Goal: Information Seeking & Learning: Learn about a topic

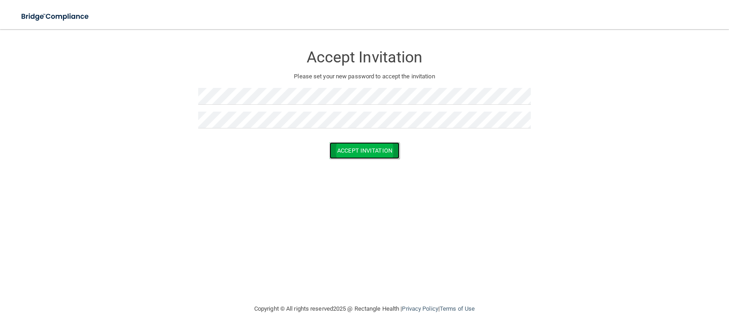
click at [354, 150] on button "Accept Invitation" at bounding box center [364, 150] width 70 height 17
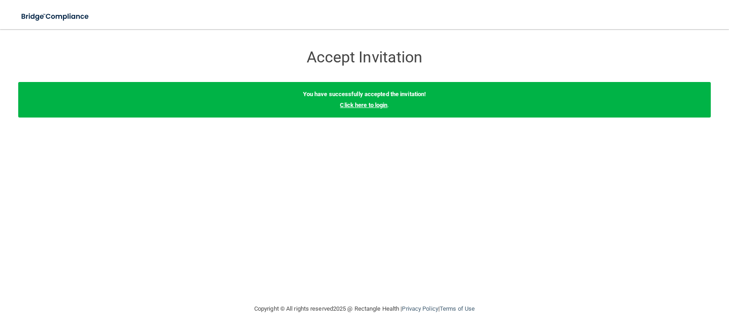
click at [383, 102] on link "Click here to login" at bounding box center [363, 105] width 47 height 7
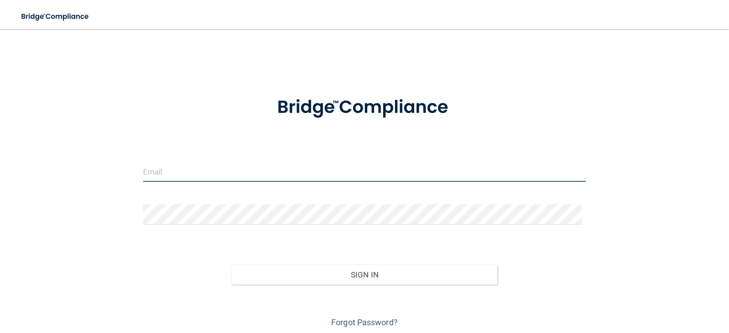
click at [304, 173] on input "email" at bounding box center [364, 171] width 443 height 21
paste input "[EMAIL_ADDRESS][DOMAIN_NAME]"
type input "[EMAIL_ADDRESS][DOMAIN_NAME]"
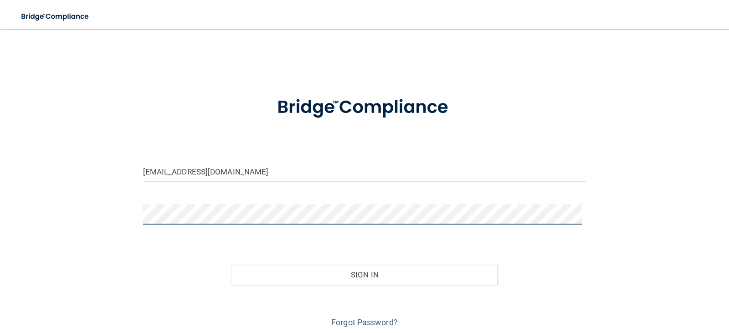
click at [232, 265] on button "Sign In" at bounding box center [365, 275] width 266 height 20
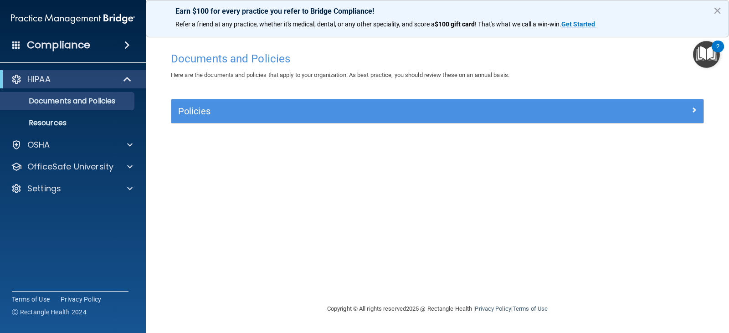
click at [365, 119] on div "Policies" at bounding box center [437, 111] width 532 height 24
click at [383, 103] on div "Policies" at bounding box center [437, 111] width 532 height 24
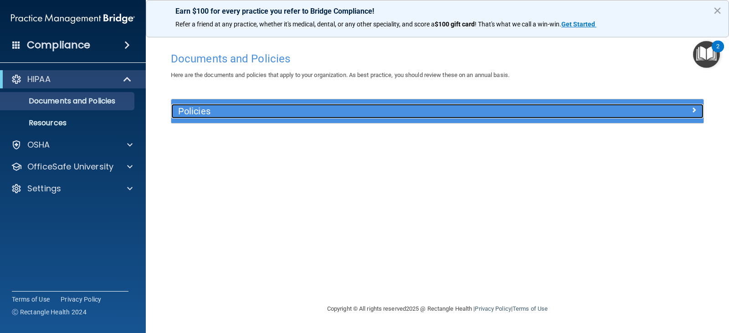
click at [388, 113] on h5 "Policies" at bounding box center [371, 111] width 386 height 10
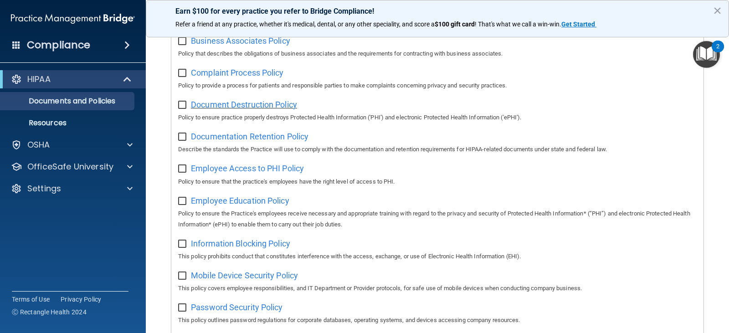
scroll to position [182, 0]
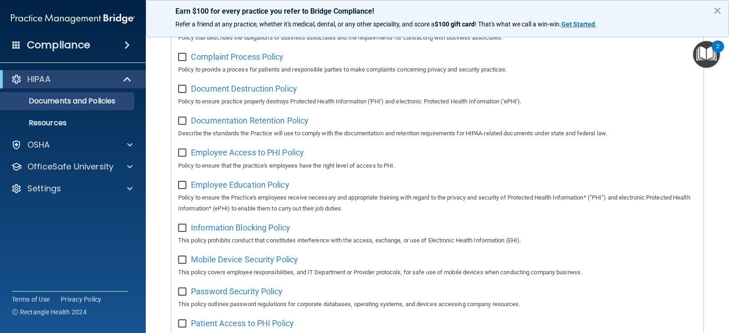
click at [182, 125] on input "checkbox" at bounding box center [183, 121] width 10 height 7
checkbox input "false"
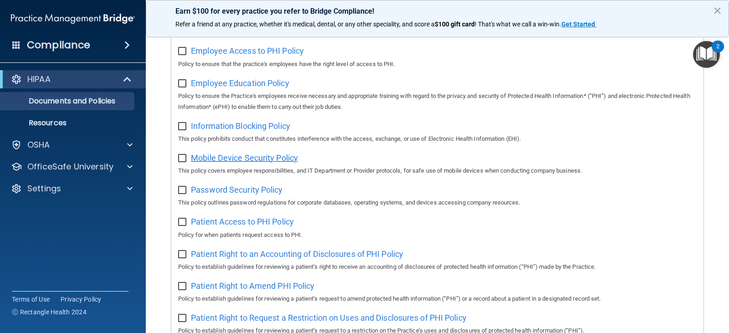
scroll to position [56, 0]
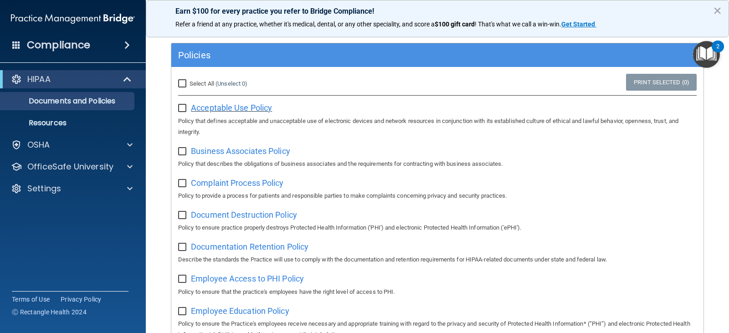
click at [241, 108] on span "Acceptable Use Policy" at bounding box center [231, 108] width 81 height 10
click at [183, 111] on input "checkbox" at bounding box center [183, 108] width 10 height 7
checkbox input "true"
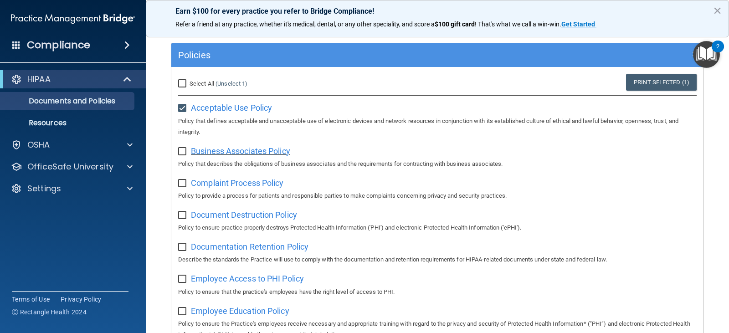
click at [218, 154] on span "Business Associates Policy" at bounding box center [240, 151] width 99 height 10
click at [181, 153] on input "checkbox" at bounding box center [183, 151] width 10 height 7
checkbox input "true"
click at [213, 188] on span "Complaint Process Policy" at bounding box center [237, 183] width 93 height 10
click at [184, 186] on input "checkbox" at bounding box center [183, 183] width 10 height 7
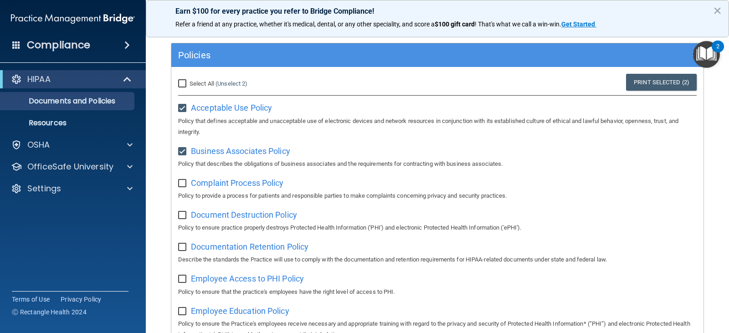
checkbox input "true"
click at [230, 216] on span "Document Destruction Policy" at bounding box center [244, 215] width 106 height 10
click at [181, 211] on label at bounding box center [183, 212] width 11 height 10
click at [181, 212] on input "checkbox" at bounding box center [183, 215] width 10 height 7
checkbox input "true"
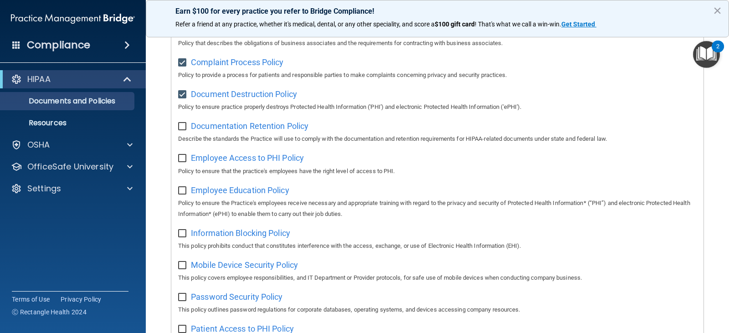
scroll to position [193, 0]
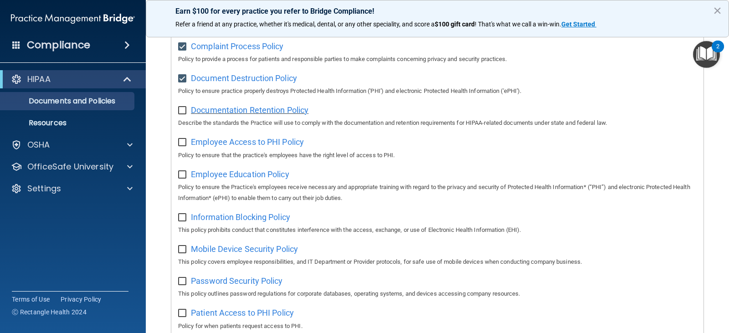
click at [237, 112] on span "Documentation Retention Policy" at bounding box center [250, 110] width 118 height 10
click at [178, 117] on div "Documentation Retention Policy Describe the standards the Practice will use to …" at bounding box center [437, 116] width 519 height 26
click at [183, 112] on input "checkbox" at bounding box center [183, 110] width 10 height 7
checkbox input "true"
click at [201, 144] on span "Employee Access to PHI Policy" at bounding box center [247, 142] width 113 height 10
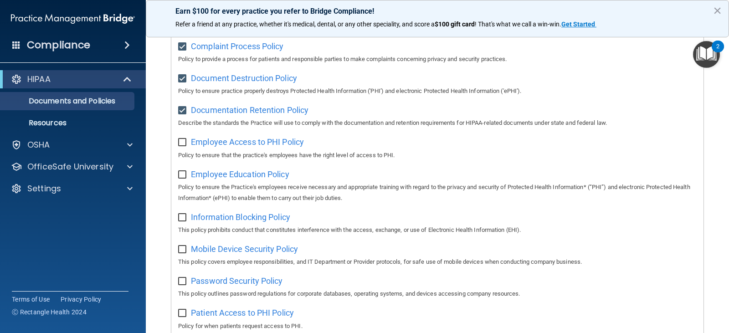
click at [183, 144] on input "checkbox" at bounding box center [183, 142] width 10 height 7
checkbox input "true"
click at [231, 174] on span "Employee Education Policy" at bounding box center [240, 175] width 98 height 10
click at [181, 174] on input "checkbox" at bounding box center [183, 174] width 10 height 7
checkbox input "true"
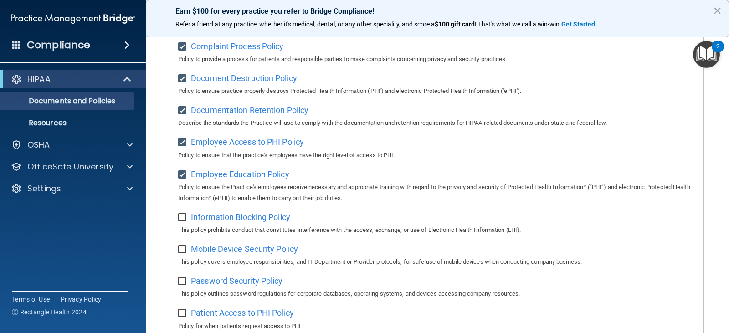
click at [185, 221] on input "checkbox" at bounding box center [183, 217] width 10 height 7
checkbox input "true"
click at [230, 219] on span "Information Blocking Policy" at bounding box center [240, 217] width 99 height 10
click at [215, 247] on div "Mobile Device Security Policy This policy covers employee responsibilities, and…" at bounding box center [437, 255] width 519 height 26
click at [217, 251] on span "Mobile Device Security Policy" at bounding box center [244, 249] width 107 height 10
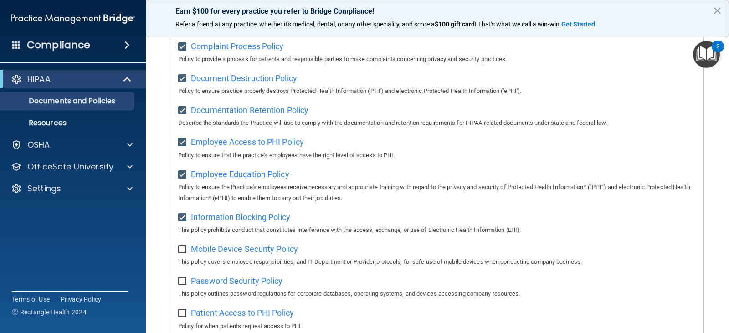
click at [178, 252] on div "Select All (Unselect 8) Unselect All Print Selected (8) Acceptable Use Policy P…" at bounding box center [437, 308] width 532 height 756
click at [183, 250] on input "checkbox" at bounding box center [183, 249] width 10 height 7
checkbox input "true"
click at [185, 284] on input "checkbox" at bounding box center [183, 281] width 10 height 7
checkbox input "true"
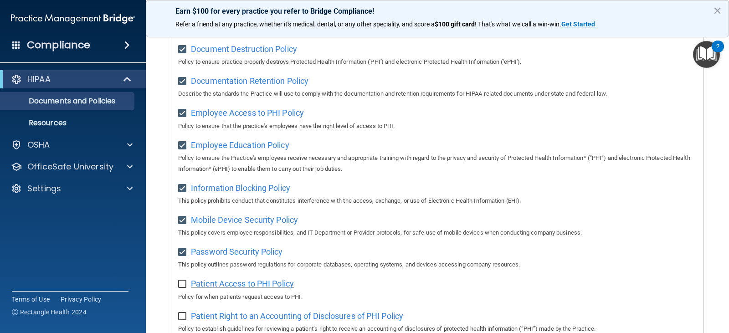
scroll to position [238, 0]
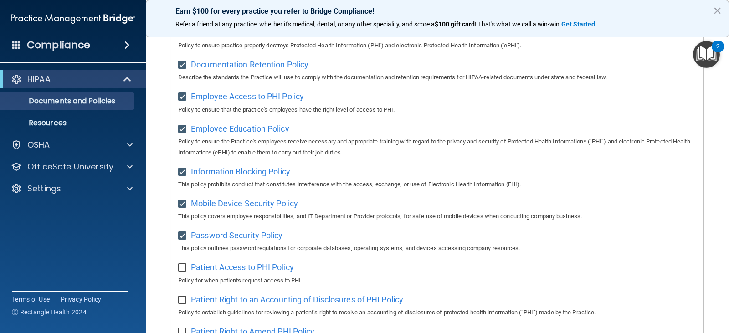
click at [257, 240] on span "Password Security Policy" at bounding box center [237, 236] width 92 height 10
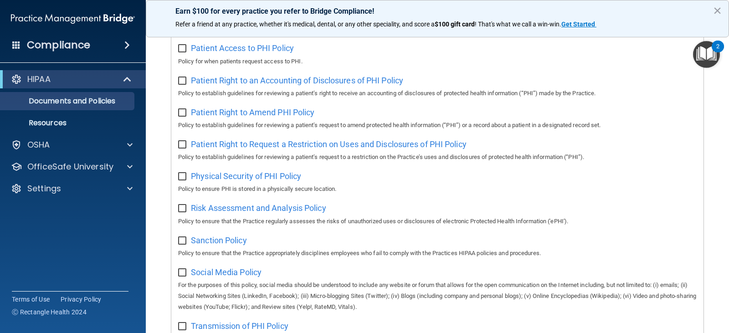
scroll to position [421, 0]
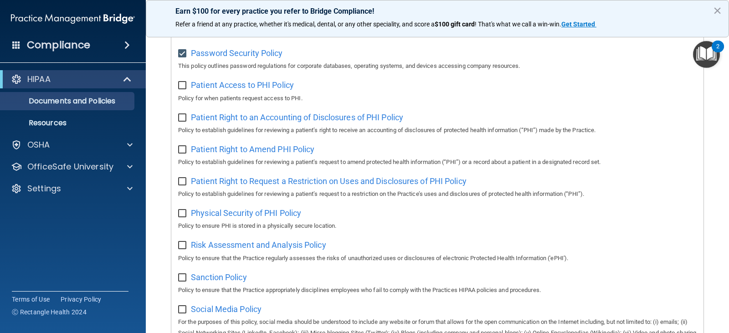
click at [184, 89] on input "checkbox" at bounding box center [183, 85] width 10 height 7
checkbox input "true"
click at [185, 127] on div "Patient Right to an Accounting of Disclosures of PHI Policy Policy to establish…" at bounding box center [437, 123] width 519 height 26
click at [181, 122] on input "checkbox" at bounding box center [183, 117] width 10 height 7
checkbox input "true"
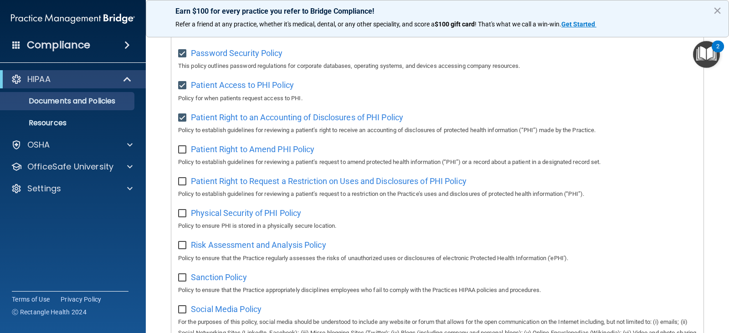
click at [186, 154] on input "checkbox" at bounding box center [183, 149] width 10 height 7
checkbox input "true"
click at [181, 185] on input "checkbox" at bounding box center [183, 181] width 10 height 7
checkbox input "true"
click at [180, 224] on div "Physical Security of PHI Policy Policy to ensure PHI is stored in a physically …" at bounding box center [437, 219] width 519 height 26
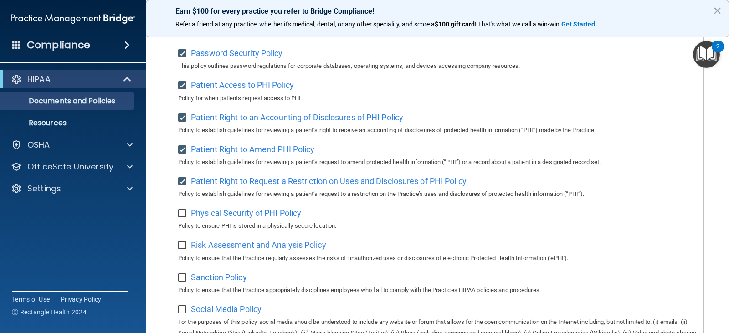
click at [186, 217] on input "checkbox" at bounding box center [183, 213] width 10 height 7
checkbox input "true"
click at [185, 249] on input "checkbox" at bounding box center [183, 245] width 10 height 7
checkbox input "true"
click at [181, 282] on input "checkbox" at bounding box center [183, 277] width 10 height 7
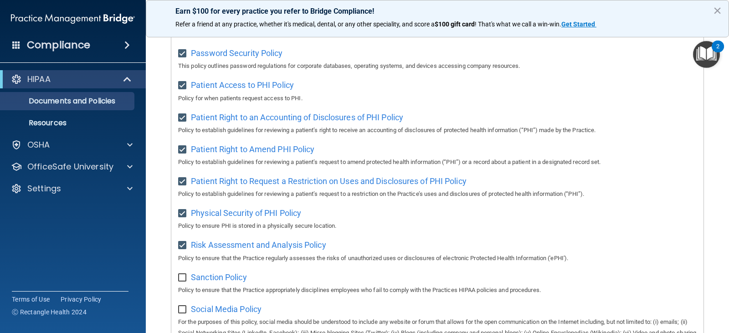
checkbox input "true"
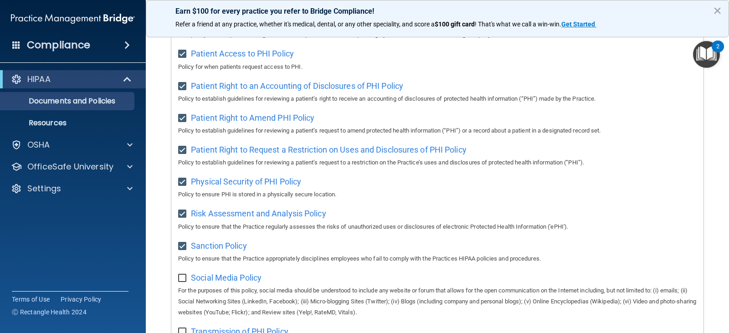
scroll to position [512, 0]
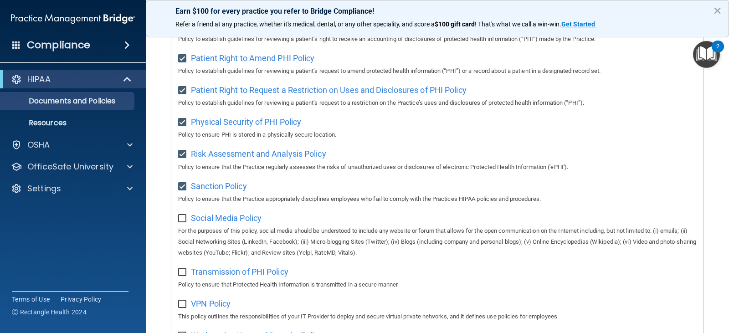
click at [186, 222] on input "checkbox" at bounding box center [183, 218] width 10 height 7
checkbox input "true"
click at [184, 276] on input "checkbox" at bounding box center [183, 272] width 10 height 7
checkbox input "true"
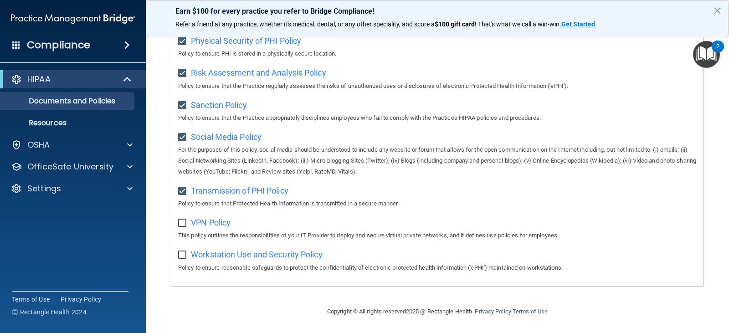
scroll to position [603, 0]
click at [180, 223] on input "checkbox" at bounding box center [183, 222] width 10 height 7
checkbox input "true"
click at [182, 253] on input "checkbox" at bounding box center [183, 254] width 10 height 7
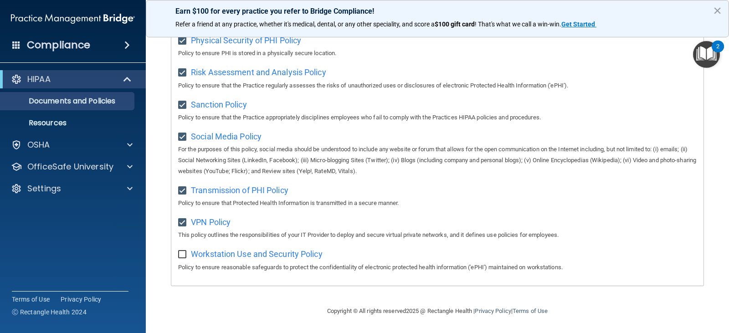
checkbox input "true"
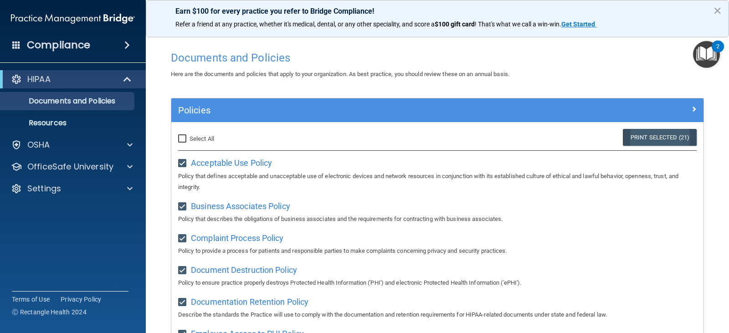
scroll to position [0, 0]
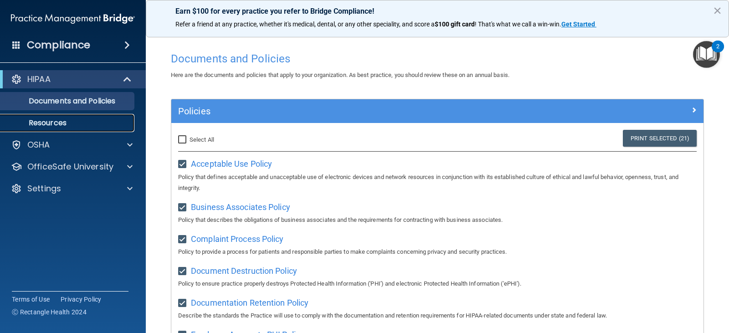
click at [67, 122] on p "Resources" at bounding box center [68, 122] width 124 height 9
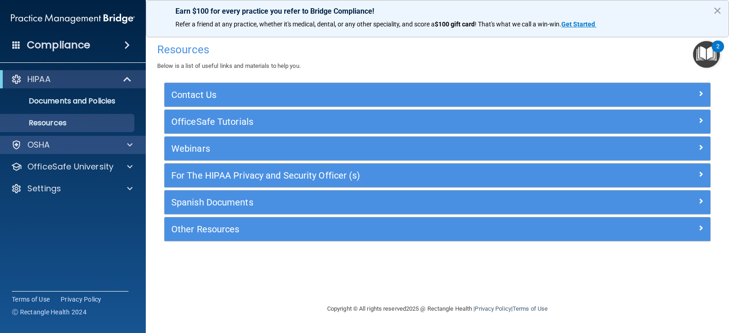
click at [36, 150] on div "OSHA" at bounding box center [73, 145] width 146 height 18
click at [126, 145] on div at bounding box center [128, 144] width 23 height 11
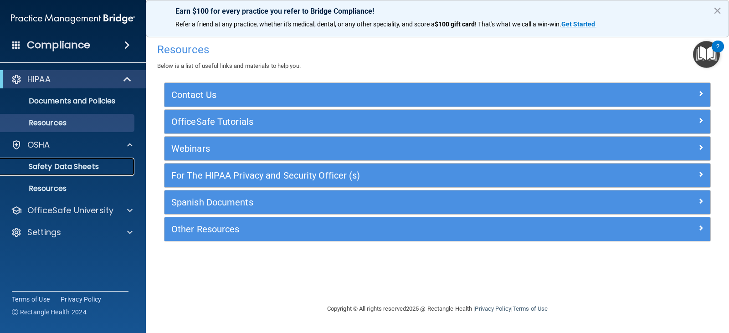
click at [46, 165] on p "Safety Data Sheets" at bounding box center [68, 166] width 124 height 9
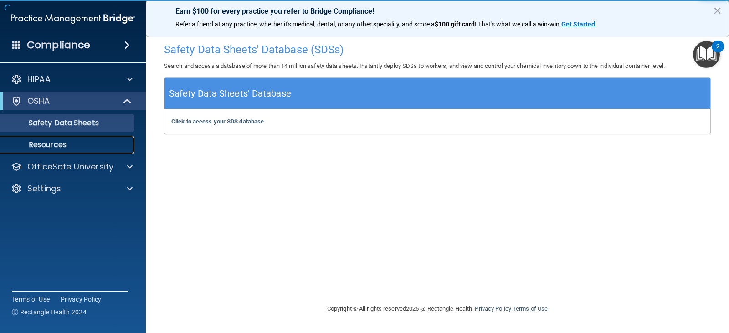
click at [53, 146] on p "Resources" at bounding box center [68, 144] width 124 height 9
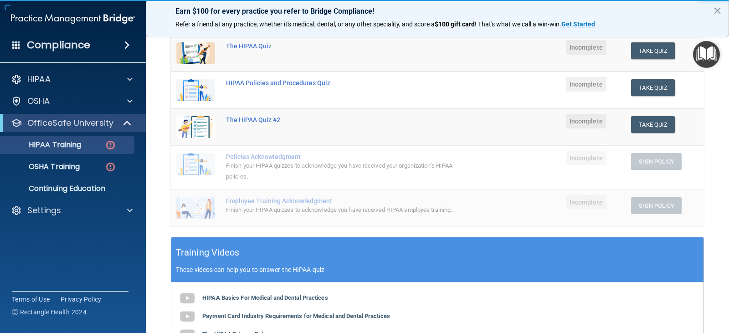
scroll to position [91, 0]
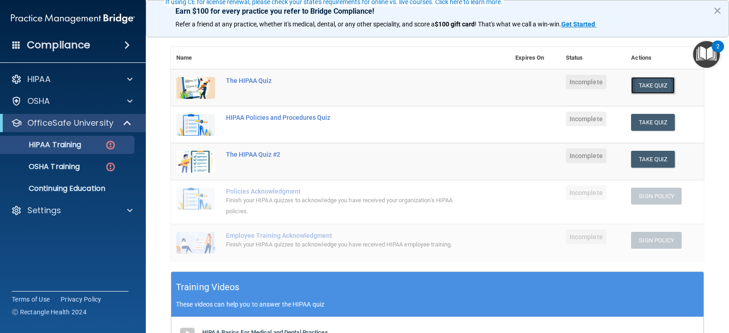
click at [647, 86] on button "Take Quiz" at bounding box center [653, 85] width 44 height 17
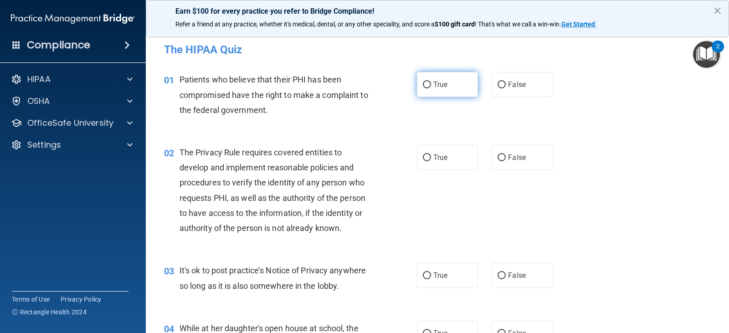
click at [436, 86] on span "True" at bounding box center [440, 84] width 14 height 9
click at [431, 86] on input "True" at bounding box center [427, 85] width 8 height 7
radio input "true"
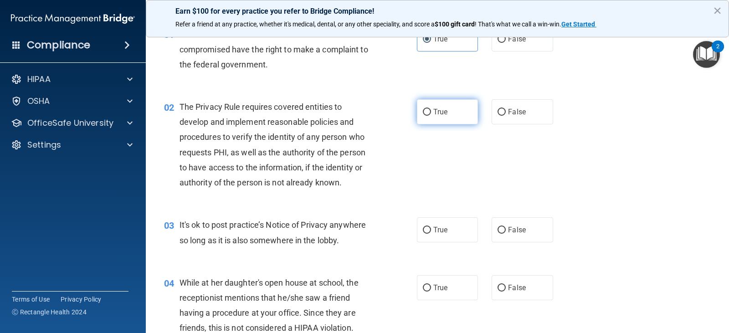
click at [433, 112] on span "True" at bounding box center [440, 112] width 14 height 9
click at [431, 112] on input "True" at bounding box center [427, 112] width 8 height 7
radio input "true"
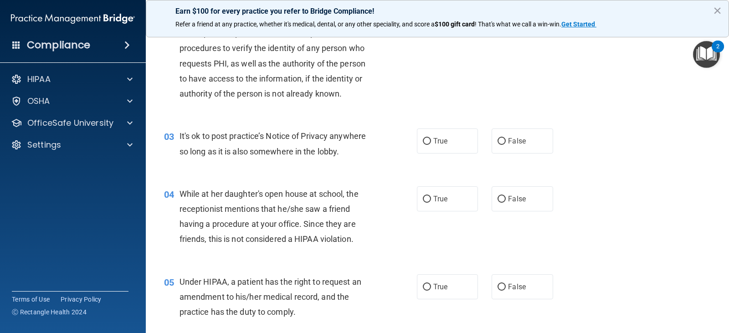
scroll to position [137, 0]
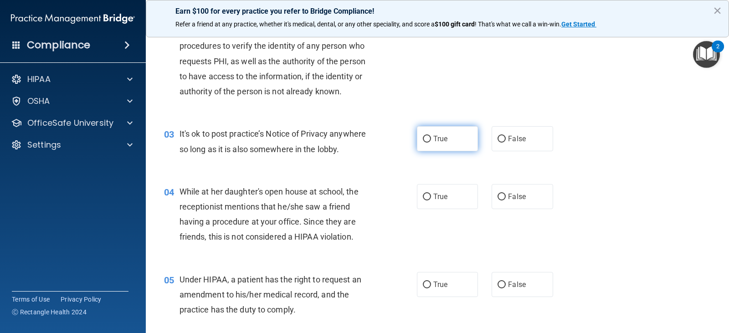
click at [441, 144] on label "True" at bounding box center [447, 138] width 61 height 25
click at [431, 143] on input "True" at bounding box center [427, 139] width 8 height 7
radio input "true"
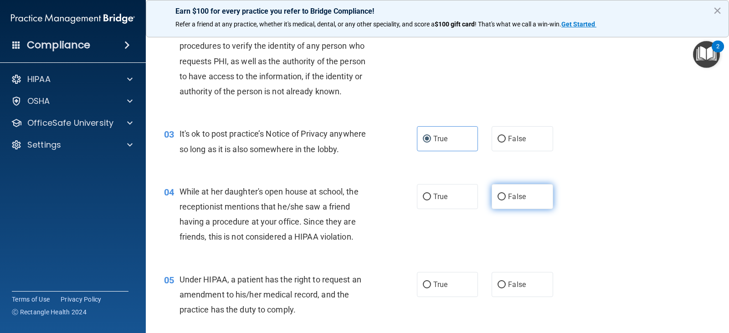
click at [521, 198] on span "False" at bounding box center [517, 196] width 18 height 9
click at [506, 198] on input "False" at bounding box center [502, 197] width 8 height 7
radio input "true"
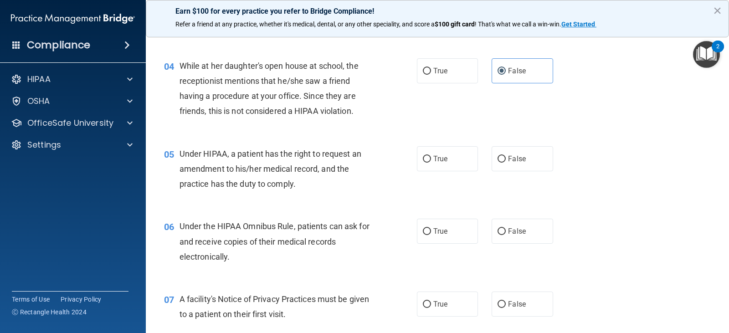
scroll to position [273, 0]
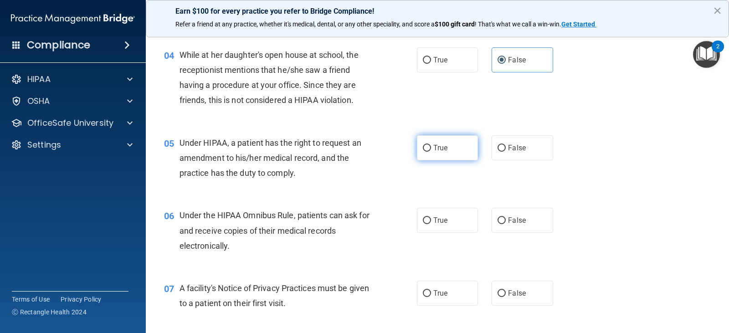
click at [436, 154] on label "True" at bounding box center [447, 147] width 61 height 25
click at [431, 152] on input "True" at bounding box center [427, 148] width 8 height 7
radio input "true"
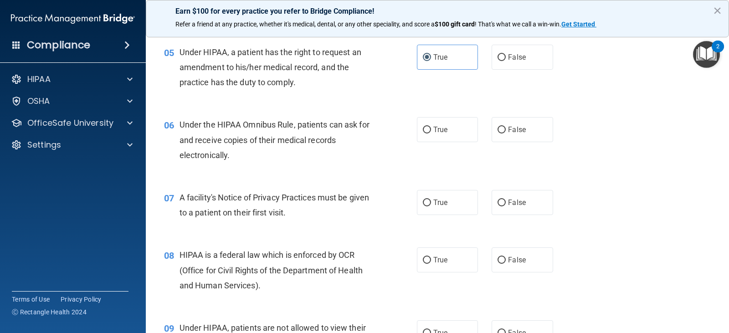
scroll to position [365, 0]
click at [442, 127] on span "True" at bounding box center [440, 129] width 14 height 9
click at [431, 127] on input "True" at bounding box center [427, 129] width 8 height 7
radio input "true"
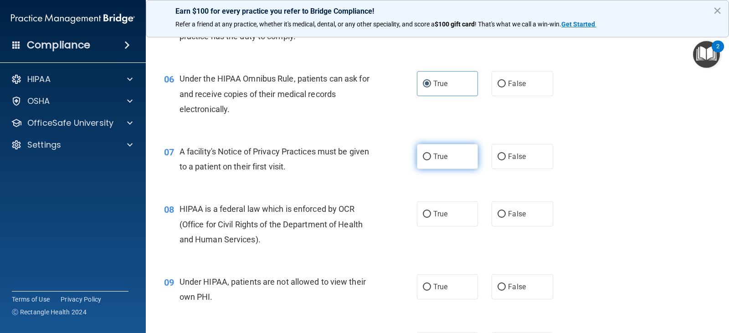
drag, startPoint x: 438, startPoint y: 162, endPoint x: 448, endPoint y: 187, distance: 26.6
click at [438, 162] on label "True" at bounding box center [447, 156] width 61 height 25
click at [431, 160] on input "True" at bounding box center [427, 157] width 8 height 7
radio input "true"
click at [442, 219] on label "True" at bounding box center [447, 213] width 61 height 25
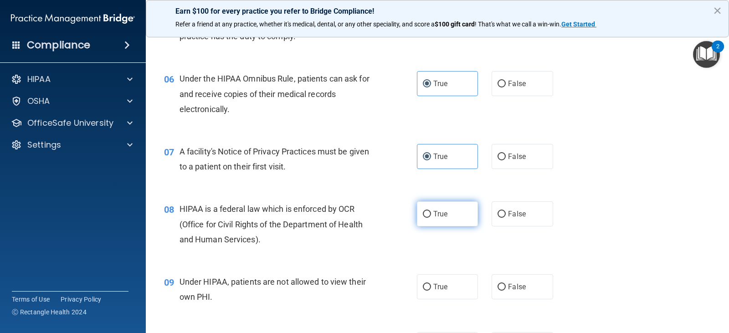
click at [431, 218] on input "True" at bounding box center [427, 214] width 8 height 7
radio input "true"
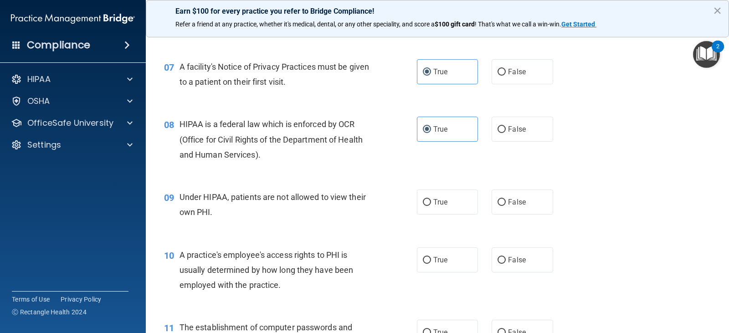
scroll to position [501, 0]
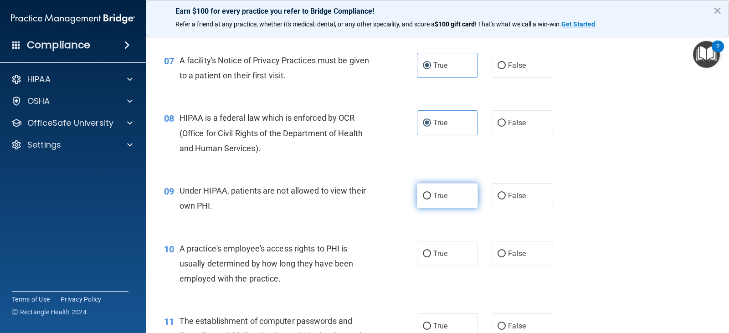
click at [439, 201] on label "True" at bounding box center [447, 195] width 61 height 25
click at [431, 200] on input "True" at bounding box center [427, 196] width 8 height 7
radio input "true"
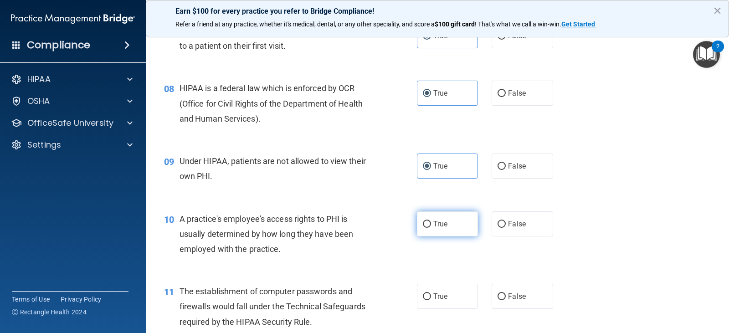
scroll to position [547, 0]
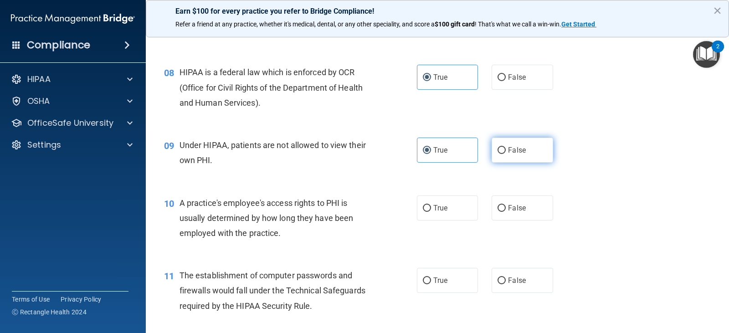
click at [501, 159] on label "False" at bounding box center [522, 150] width 61 height 25
click at [501, 154] on input "False" at bounding box center [502, 150] width 8 height 7
radio input "true"
radio input "false"
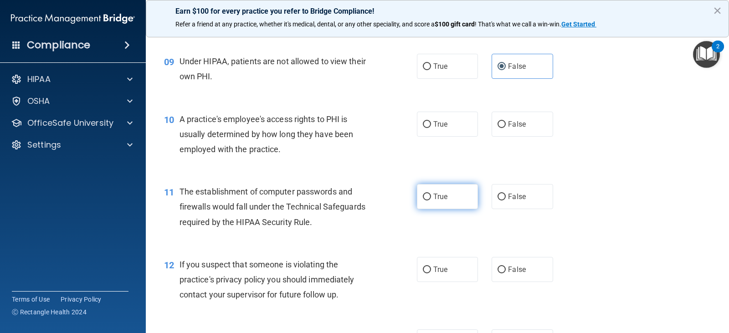
scroll to position [638, 0]
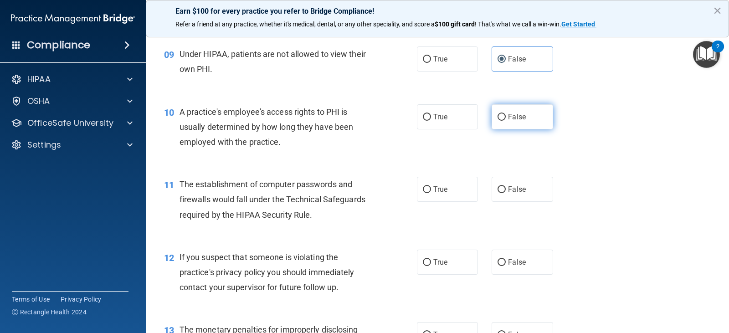
click at [495, 121] on label "False" at bounding box center [522, 116] width 61 height 25
click at [498, 121] on input "False" at bounding box center [502, 117] width 8 height 7
radio input "true"
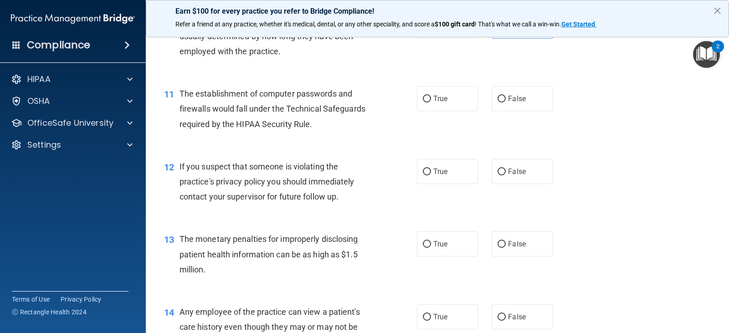
scroll to position [729, 0]
click at [449, 105] on label "True" at bounding box center [447, 98] width 61 height 25
click at [431, 102] on input "True" at bounding box center [427, 98] width 8 height 7
radio input "true"
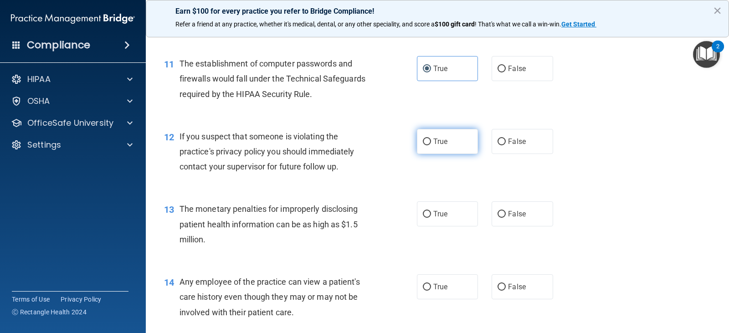
scroll to position [775, 0]
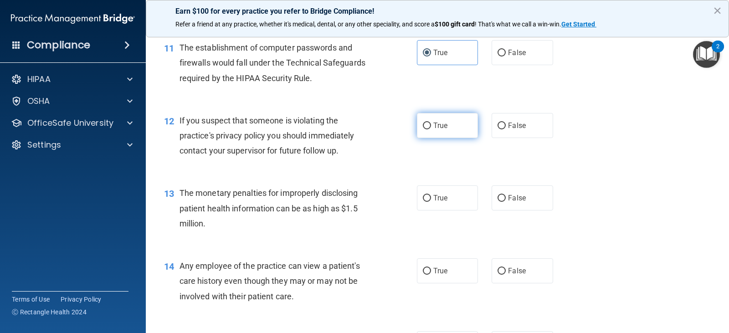
click at [441, 130] on label "True" at bounding box center [447, 125] width 61 height 25
click at [431, 129] on input "True" at bounding box center [427, 126] width 8 height 7
radio input "true"
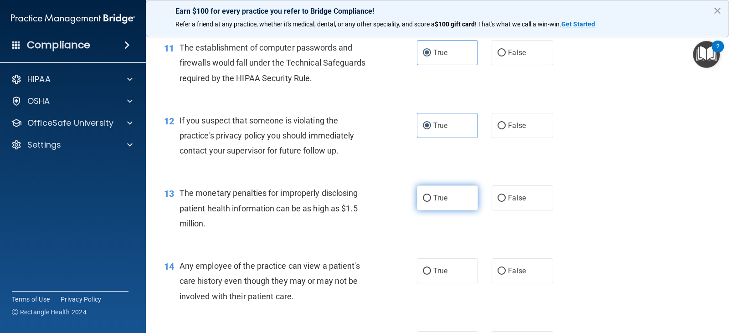
click at [440, 199] on span "True" at bounding box center [440, 198] width 14 height 9
click at [431, 199] on input "True" at bounding box center [427, 198] width 8 height 7
radio input "true"
click at [440, 271] on span "True" at bounding box center [440, 271] width 14 height 9
click at [431, 271] on input "True" at bounding box center [427, 271] width 8 height 7
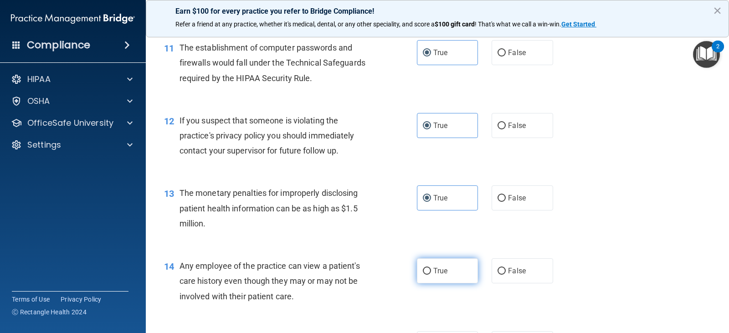
radio input "true"
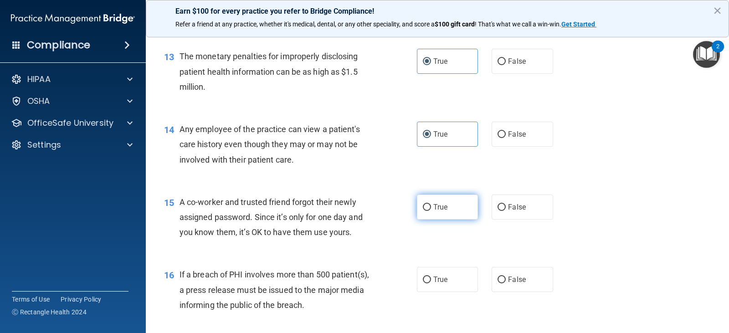
scroll to position [957, 0]
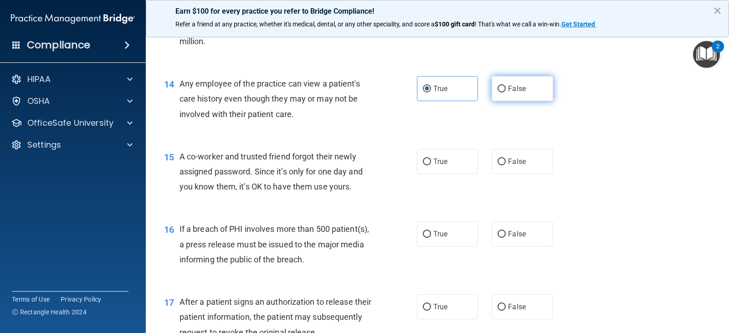
click at [510, 93] on span "False" at bounding box center [517, 88] width 18 height 9
click at [506, 93] on input "False" at bounding box center [502, 89] width 8 height 7
radio input "true"
radio input "false"
click at [513, 163] on span "False" at bounding box center [517, 161] width 18 height 9
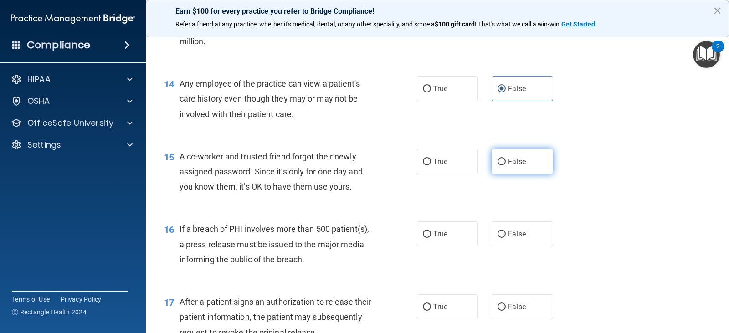
click at [506, 163] on input "False" at bounding box center [502, 162] width 8 height 7
radio input "true"
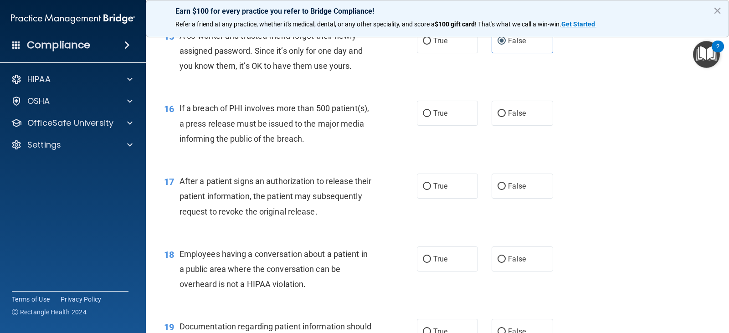
scroll to position [1094, 0]
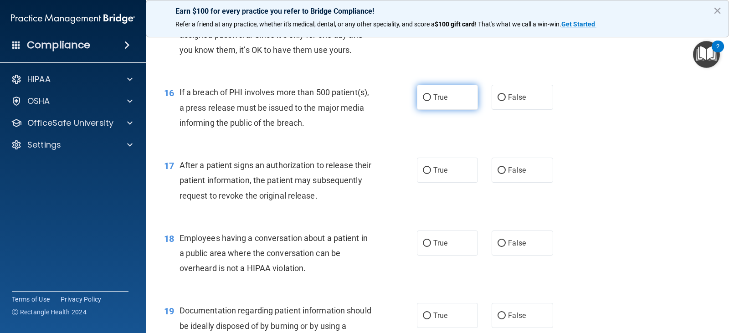
click at [435, 106] on label "True" at bounding box center [447, 97] width 61 height 25
click at [431, 101] on input "True" at bounding box center [427, 97] width 8 height 7
radio input "true"
click at [443, 178] on label "True" at bounding box center [447, 170] width 61 height 25
click at [431, 174] on input "True" at bounding box center [427, 170] width 8 height 7
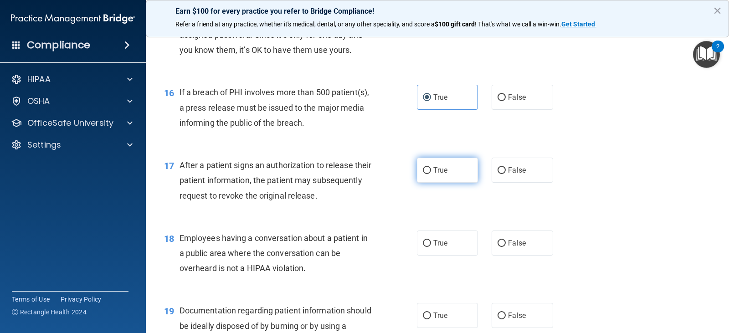
radio input "true"
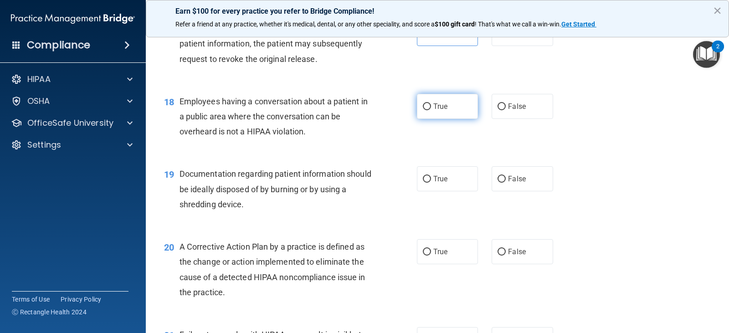
scroll to position [1276, 0]
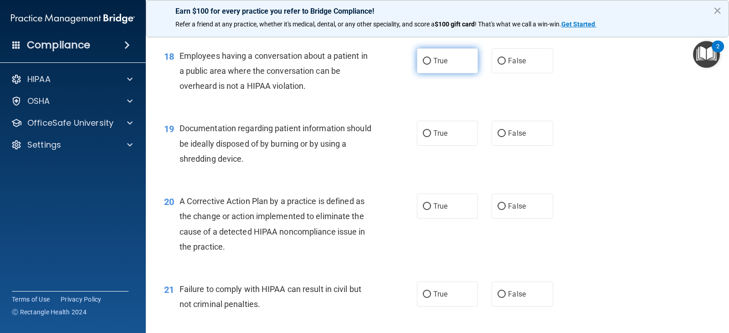
drag, startPoint x: 495, startPoint y: 61, endPoint x: 450, endPoint y: 57, distance: 45.3
click at [450, 57] on div "True False" at bounding box center [490, 60] width 147 height 25
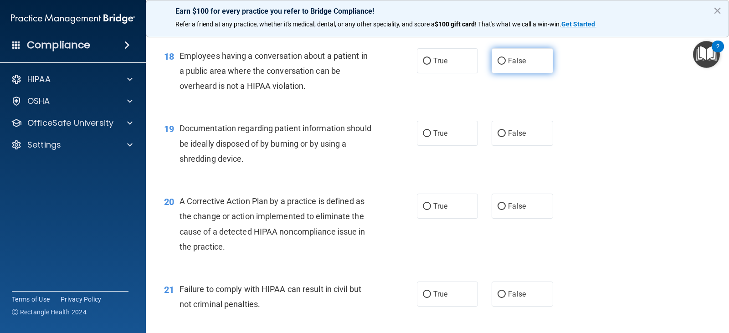
click at [503, 65] on label "False" at bounding box center [522, 60] width 61 height 25
click at [503, 65] on input "False" at bounding box center [502, 61] width 8 height 7
radio input "true"
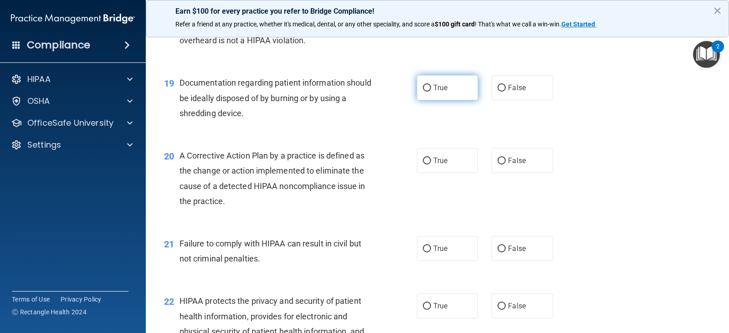
click at [428, 96] on label "True" at bounding box center [447, 87] width 61 height 25
click at [428, 92] on input "True" at bounding box center [427, 88] width 8 height 7
radio input "true"
click at [435, 169] on label "True" at bounding box center [447, 160] width 61 height 25
click at [431, 165] on input "True" at bounding box center [427, 161] width 8 height 7
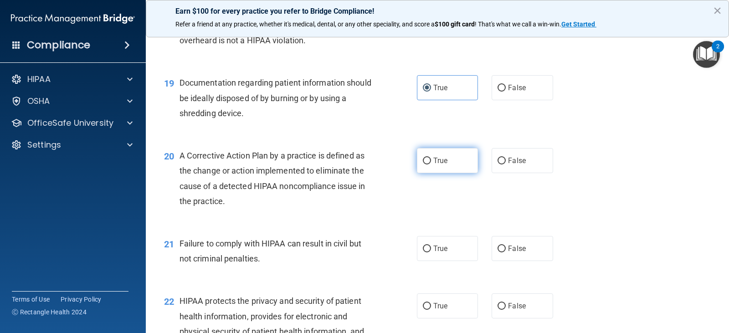
radio input "true"
click at [493, 254] on label "False" at bounding box center [522, 248] width 61 height 25
click at [498, 252] on input "False" at bounding box center [502, 249] width 8 height 7
radio input "true"
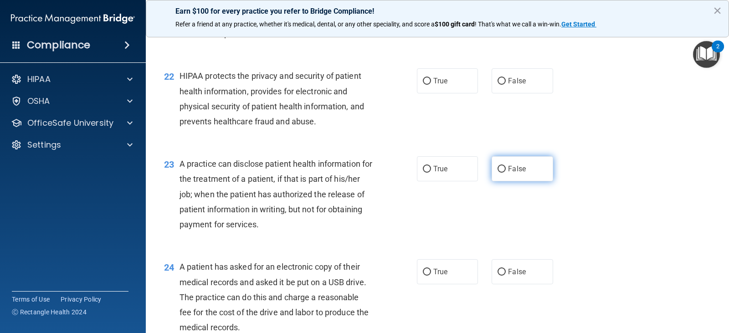
scroll to position [1549, 0]
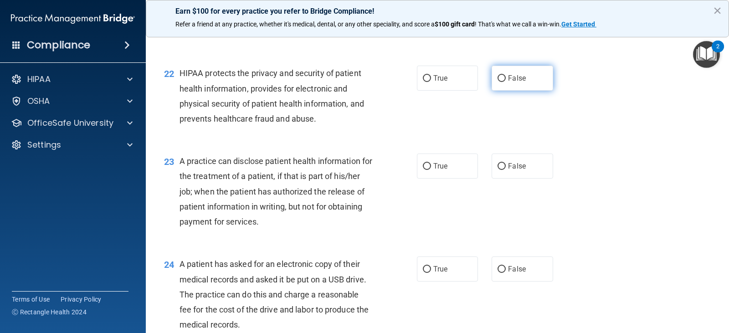
click at [515, 79] on span "False" at bounding box center [517, 78] width 18 height 9
click at [506, 79] on input "False" at bounding box center [502, 78] width 8 height 7
radio input "true"
click at [449, 92] on div "22 HIPAA protects the privacy and security of patient health information, provi…" at bounding box center [437, 98] width 561 height 88
click at [446, 82] on label "True" at bounding box center [447, 78] width 61 height 25
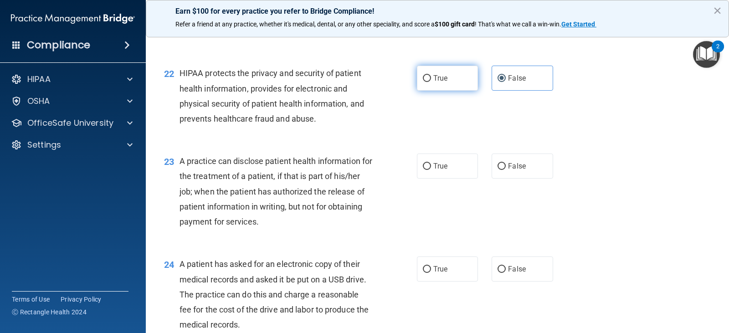
click at [431, 82] on input "True" at bounding box center [427, 78] width 8 height 7
radio input "true"
radio input "false"
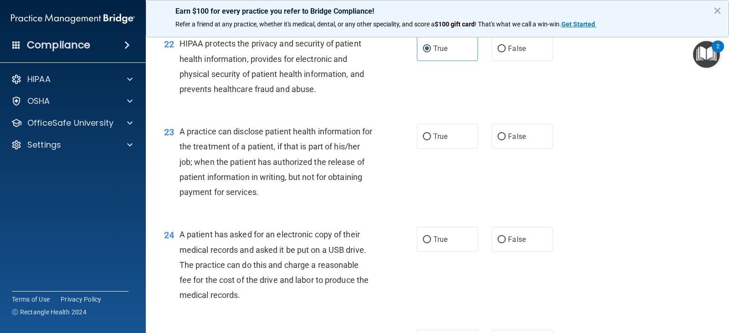
scroll to position [1595, 0]
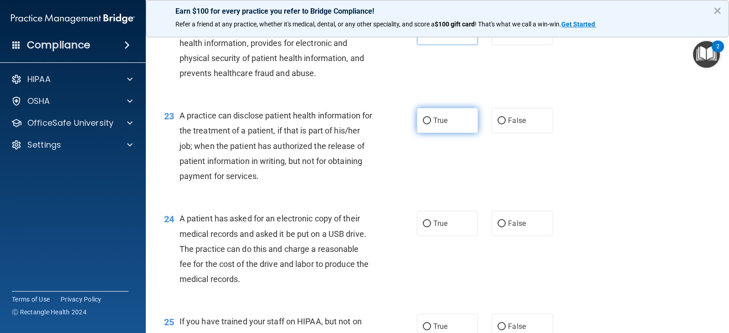
click at [430, 123] on label "True" at bounding box center [447, 120] width 61 height 25
click at [430, 123] on input "True" at bounding box center [427, 121] width 8 height 7
radio input "true"
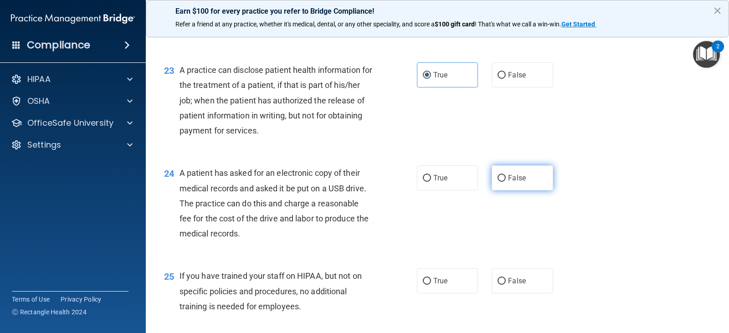
click at [499, 175] on input "False" at bounding box center [502, 178] width 8 height 7
radio input "true"
click at [447, 181] on label "True" at bounding box center [447, 177] width 61 height 25
click at [431, 181] on input "True" at bounding box center [427, 178] width 8 height 7
radio input "true"
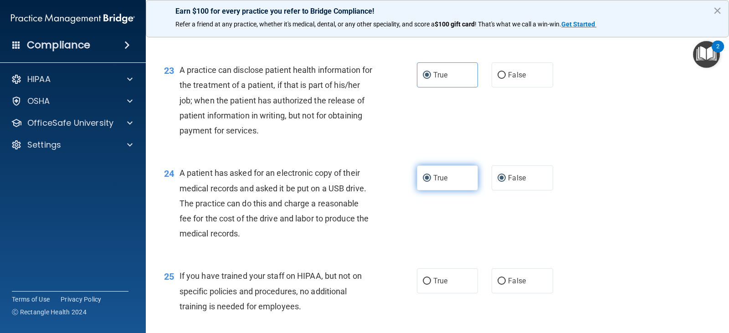
radio input "false"
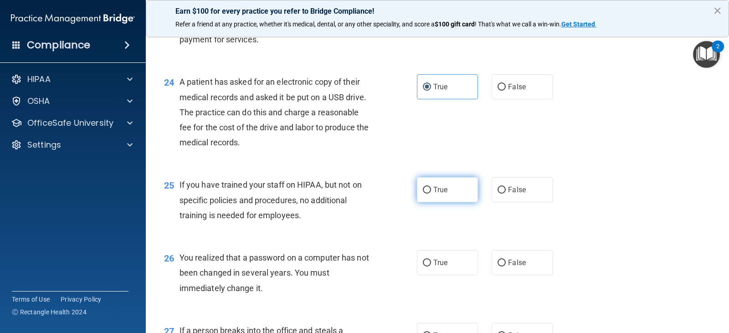
scroll to position [1777, 0]
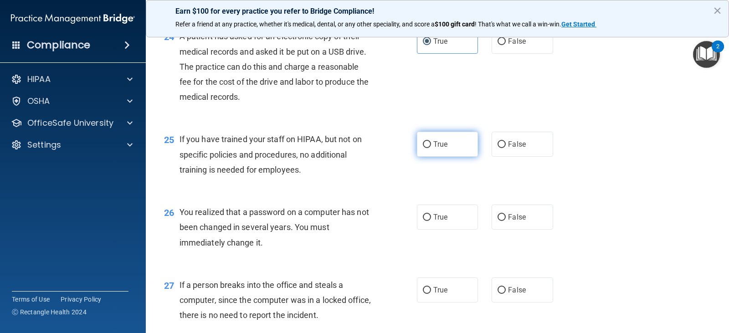
click at [450, 151] on label "True" at bounding box center [447, 144] width 61 height 25
click at [431, 148] on input "True" at bounding box center [427, 144] width 8 height 7
radio input "true"
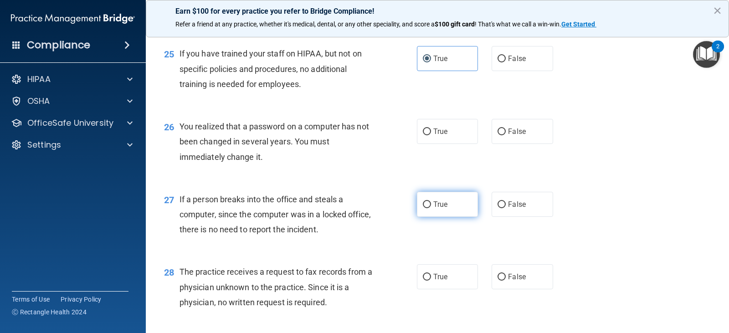
scroll to position [1868, 0]
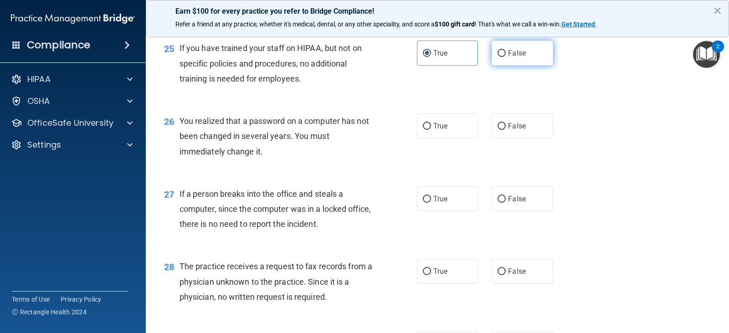
click at [505, 59] on label "False" at bounding box center [522, 53] width 61 height 25
click at [505, 57] on input "False" at bounding box center [502, 53] width 8 height 7
radio input "true"
radio input "false"
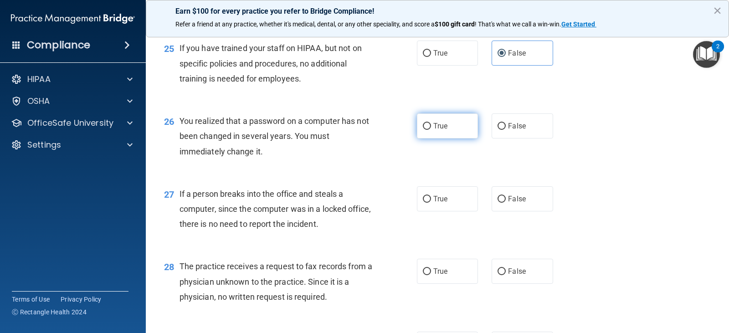
click at [448, 128] on label "True" at bounding box center [447, 125] width 61 height 25
click at [431, 128] on input "True" at bounding box center [427, 126] width 8 height 7
radio input "true"
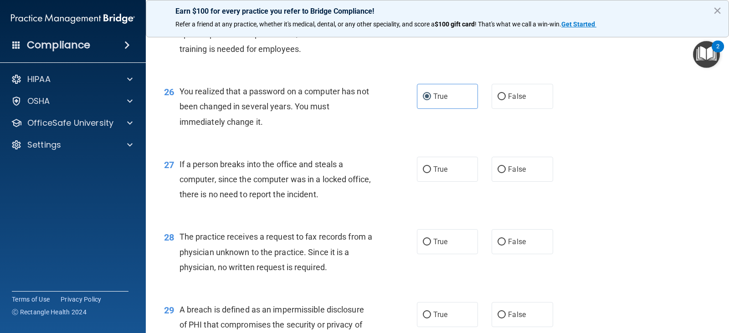
scroll to position [1914, 0]
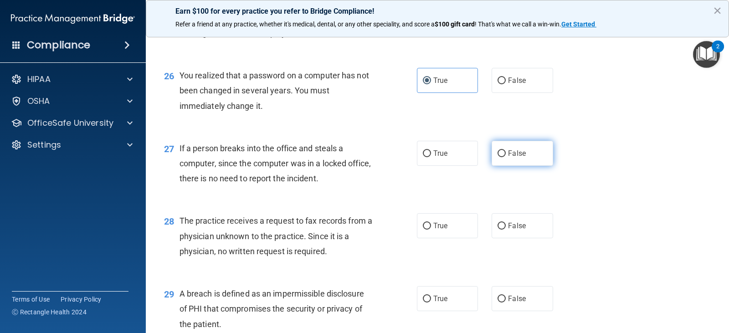
click at [492, 149] on label "False" at bounding box center [522, 153] width 61 height 25
click at [498, 150] on input "False" at bounding box center [502, 153] width 8 height 7
radio input "true"
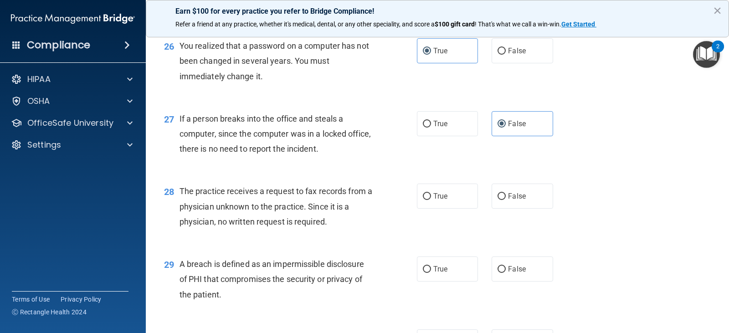
scroll to position [1960, 0]
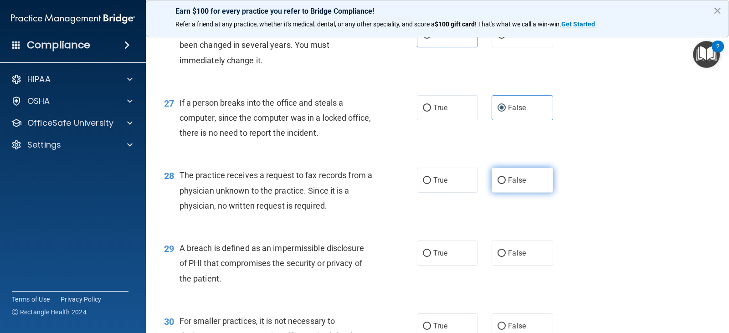
click at [508, 191] on label "False" at bounding box center [522, 180] width 61 height 25
click at [506, 184] on input "False" at bounding box center [502, 180] width 8 height 7
radio input "true"
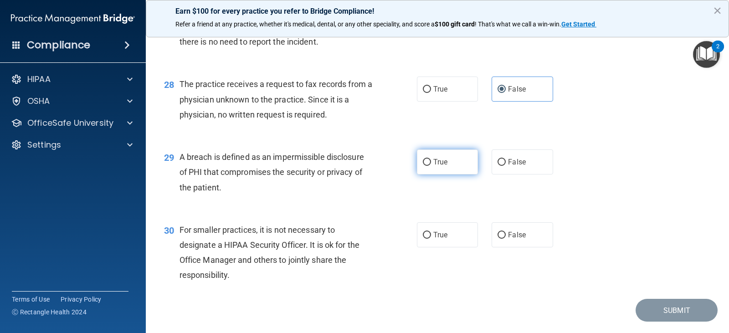
scroll to position [2076, 0]
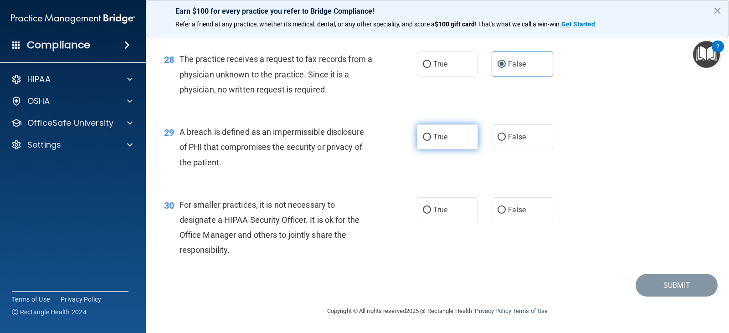
click at [422, 147] on label "True" at bounding box center [447, 136] width 61 height 25
click at [423, 141] on input "True" at bounding box center [427, 137] width 8 height 7
radio input "true"
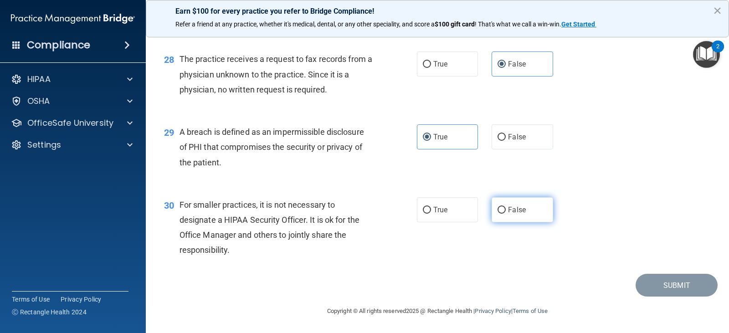
click at [502, 216] on label "False" at bounding box center [522, 209] width 61 height 25
click at [502, 214] on input "False" at bounding box center [502, 210] width 8 height 7
radio input "true"
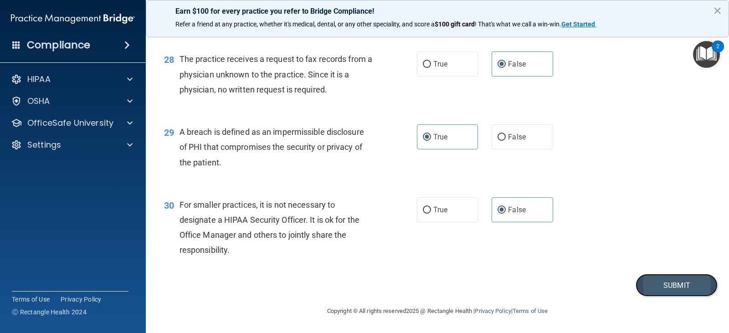
click at [648, 283] on button "Submit" at bounding box center [677, 285] width 82 height 23
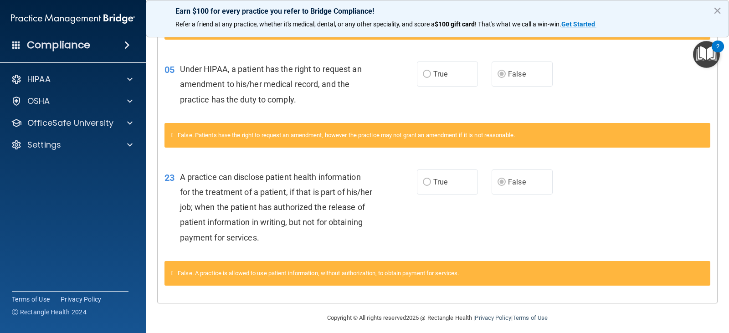
scroll to position [294, 0]
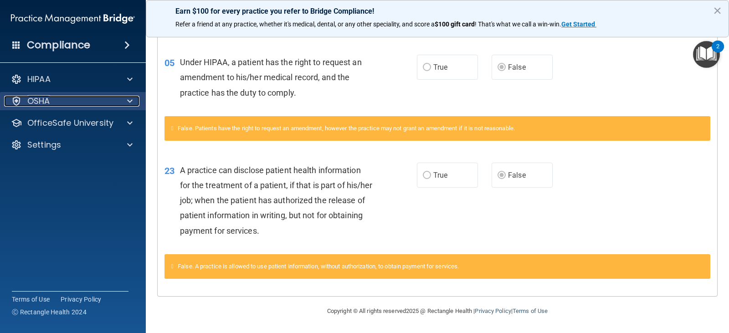
click at [72, 105] on div "OSHA" at bounding box center [60, 101] width 113 height 11
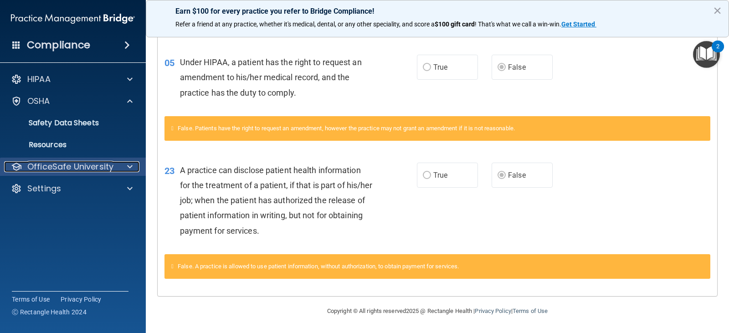
click at [124, 167] on div at bounding box center [128, 166] width 23 height 11
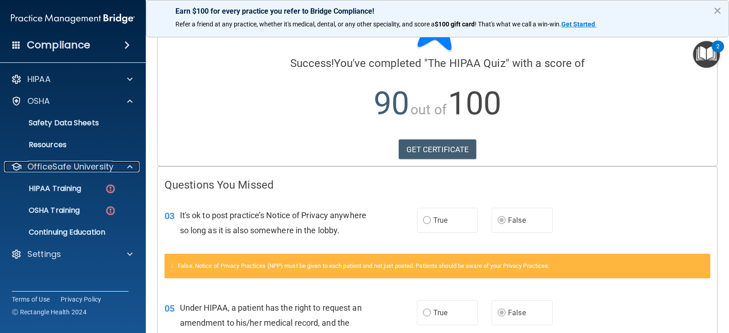
scroll to position [21, 0]
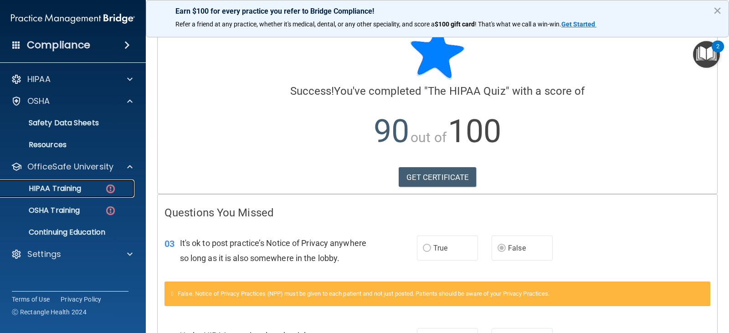
click at [63, 188] on p "HIPAA Training" at bounding box center [43, 188] width 75 height 9
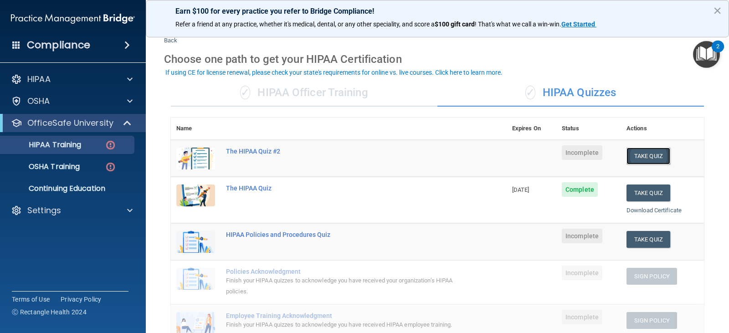
click at [652, 155] on button "Take Quiz" at bounding box center [649, 156] width 44 height 17
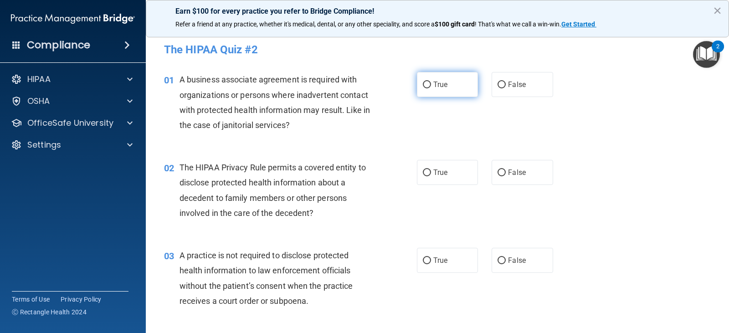
click at [435, 96] on label "True" at bounding box center [447, 84] width 61 height 25
click at [431, 88] on input "True" at bounding box center [427, 85] width 8 height 7
radio input "true"
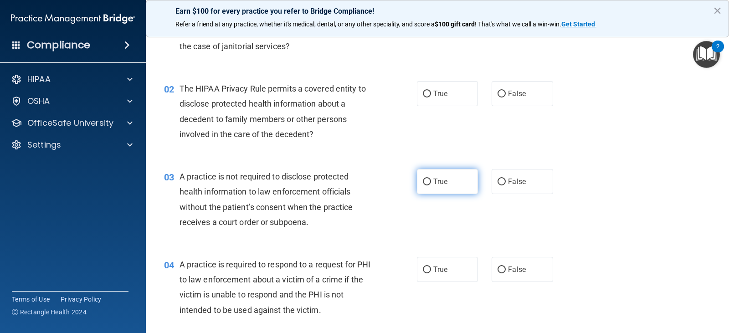
scroll to position [91, 0]
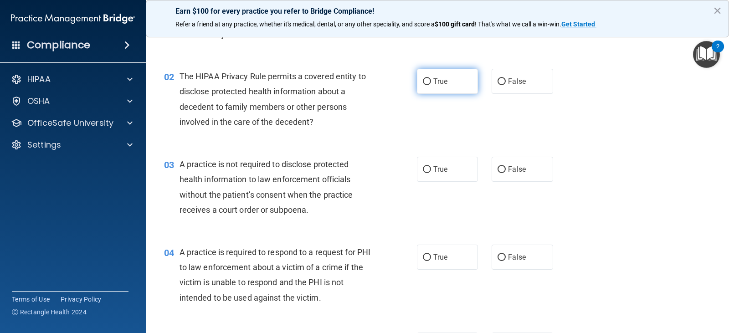
click at [430, 87] on label "True" at bounding box center [447, 81] width 61 height 25
click at [430, 85] on input "True" at bounding box center [427, 81] width 8 height 7
radio input "true"
click at [514, 79] on span "False" at bounding box center [517, 81] width 18 height 9
click at [506, 79] on input "False" at bounding box center [502, 81] width 8 height 7
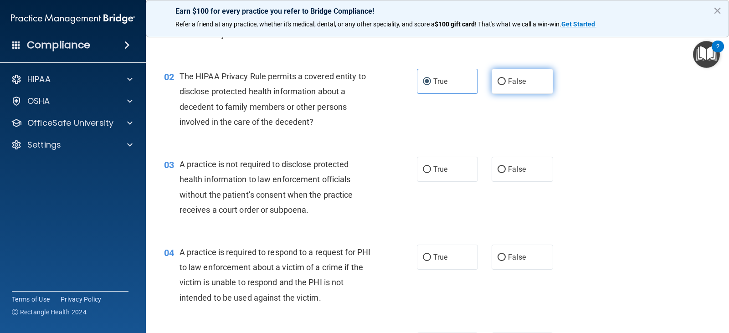
radio input "true"
radio input "false"
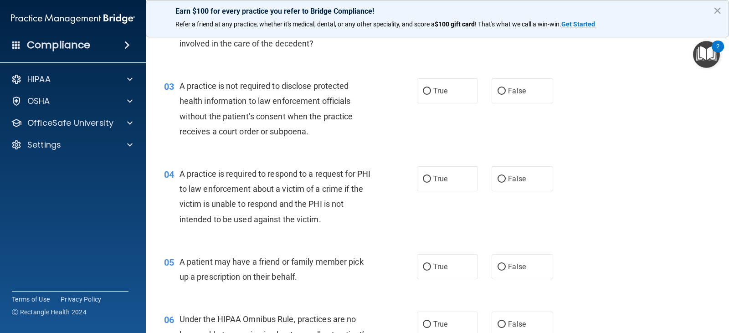
scroll to position [182, 0]
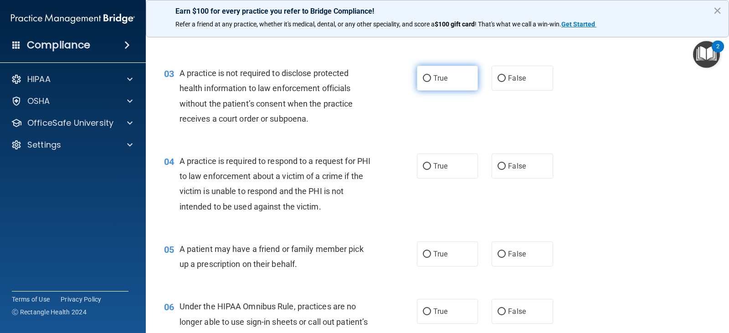
click at [431, 88] on label "True" at bounding box center [447, 78] width 61 height 25
click at [431, 82] on input "True" at bounding box center [427, 78] width 8 height 7
radio input "true"
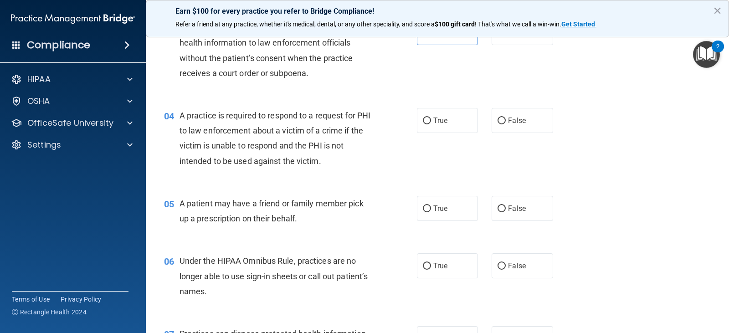
scroll to position [273, 0]
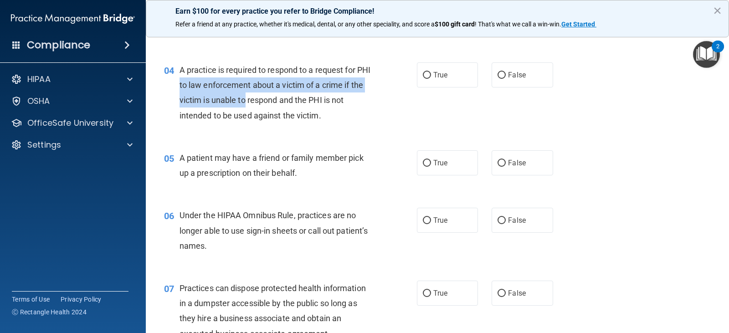
drag, startPoint x: 195, startPoint y: 85, endPoint x: 260, endPoint y: 97, distance: 66.7
click at [260, 97] on span "A practice is required to respond to a request for PHI to law enforcement about…" at bounding box center [275, 92] width 191 height 55
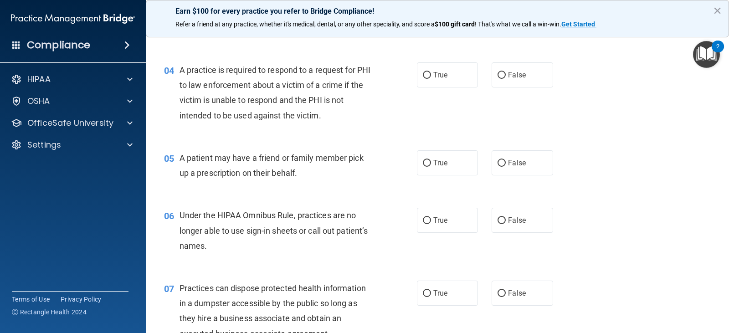
click at [305, 103] on span "A practice is required to respond to a request for PHI to law enforcement about…" at bounding box center [275, 92] width 191 height 55
click at [440, 75] on span "True" at bounding box center [440, 75] width 14 height 9
click at [431, 75] on input "True" at bounding box center [427, 75] width 8 height 7
radio input "true"
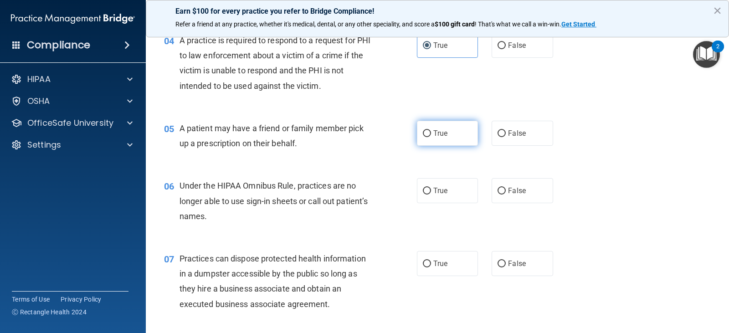
scroll to position [319, 0]
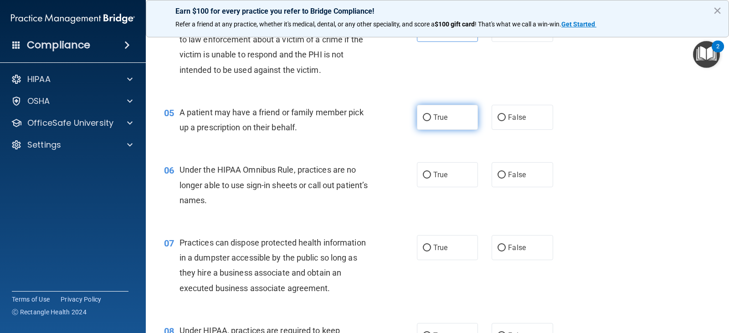
click at [439, 115] on span "True" at bounding box center [440, 117] width 14 height 9
click at [431, 115] on input "True" at bounding box center [427, 117] width 8 height 7
radio input "true"
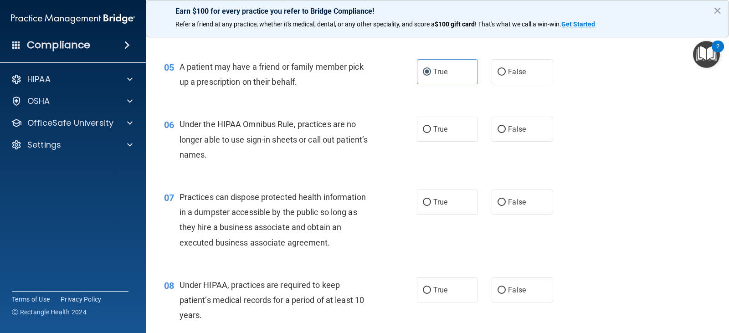
scroll to position [410, 0]
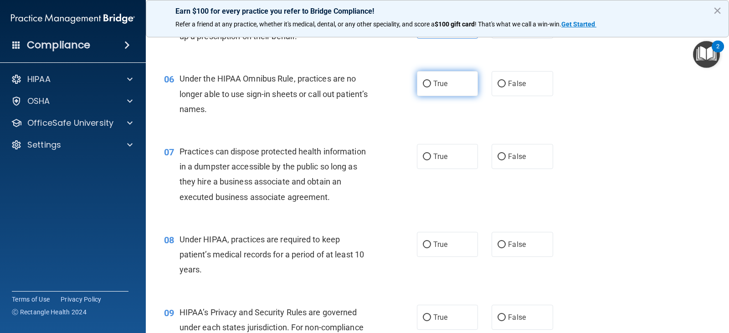
click at [446, 92] on label "True" at bounding box center [447, 83] width 61 height 25
click at [431, 87] on input "True" at bounding box center [427, 84] width 8 height 7
radio input "true"
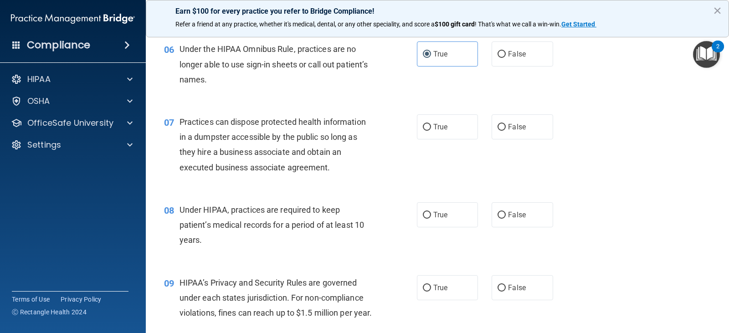
scroll to position [456, 0]
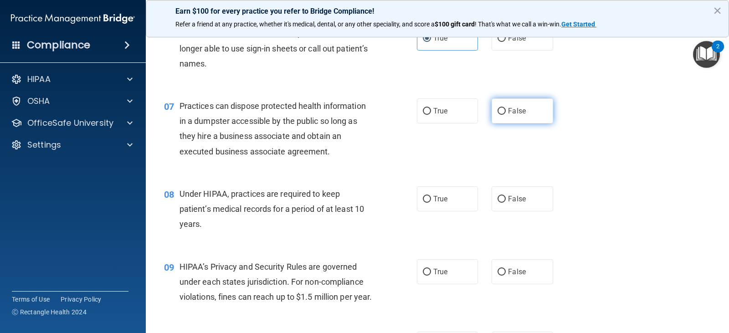
click at [508, 115] on span "False" at bounding box center [517, 111] width 18 height 9
click at [506, 115] on input "False" at bounding box center [502, 111] width 8 height 7
radio input "true"
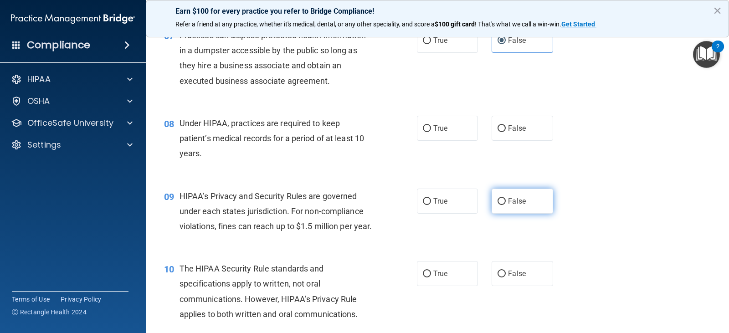
scroll to position [547, 0]
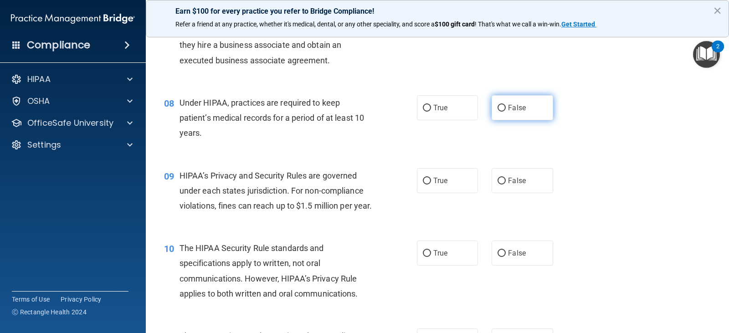
click at [510, 114] on label "False" at bounding box center [522, 107] width 61 height 25
click at [506, 112] on input "False" at bounding box center [502, 108] width 8 height 7
radio input "true"
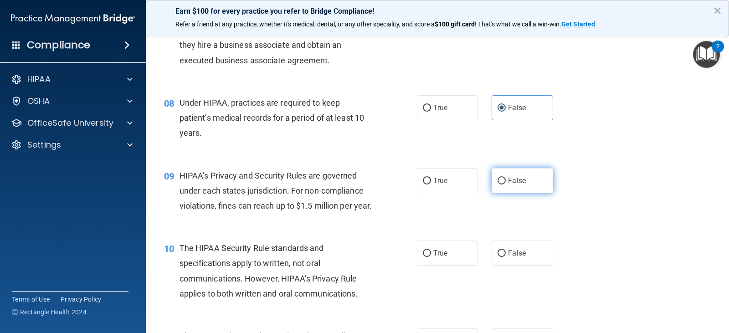
scroll to position [638, 0]
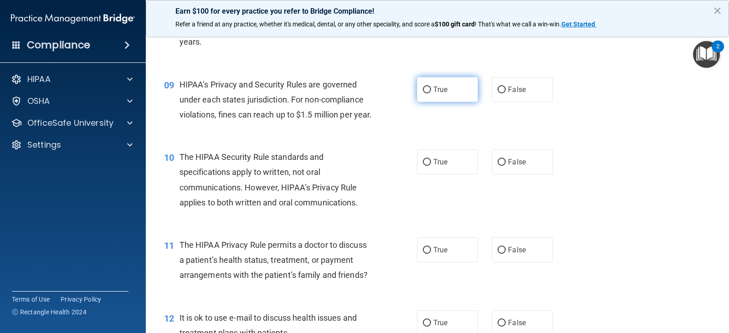
click at [458, 101] on label "True" at bounding box center [447, 89] width 61 height 25
click at [431, 93] on input "True" at bounding box center [427, 90] width 8 height 7
radio input "true"
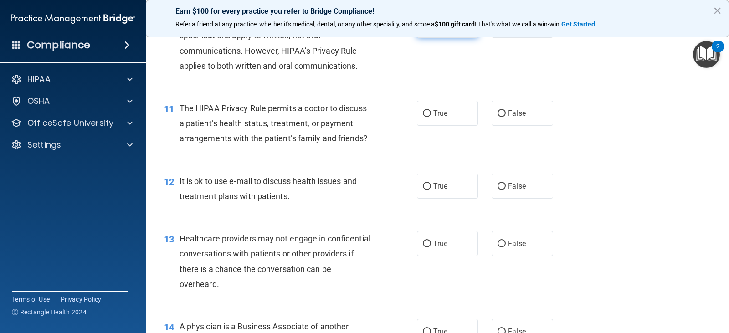
scroll to position [729, 0]
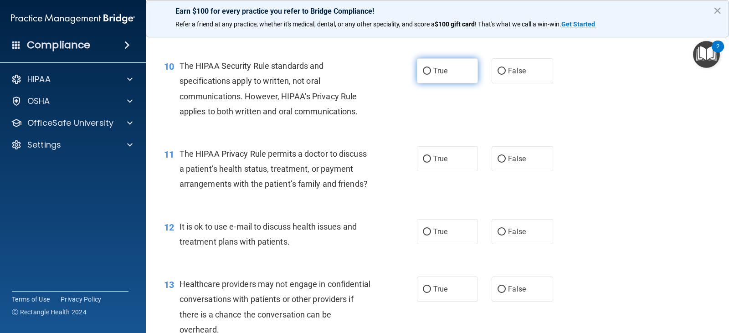
click at [448, 83] on label "True" at bounding box center [447, 70] width 61 height 25
click at [431, 75] on input "True" at bounding box center [427, 71] width 8 height 7
radio input "true"
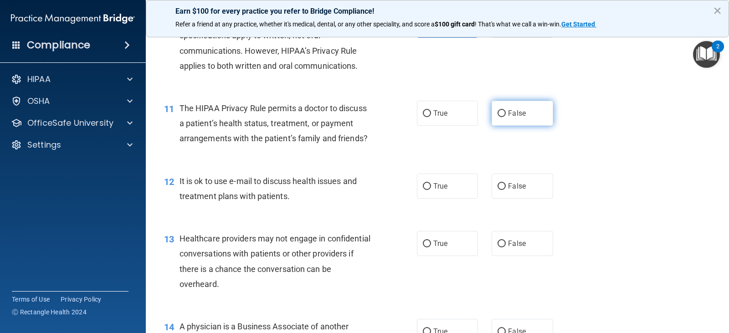
click at [513, 123] on label "False" at bounding box center [522, 113] width 61 height 25
click at [506, 117] on input "False" at bounding box center [502, 113] width 8 height 7
radio input "true"
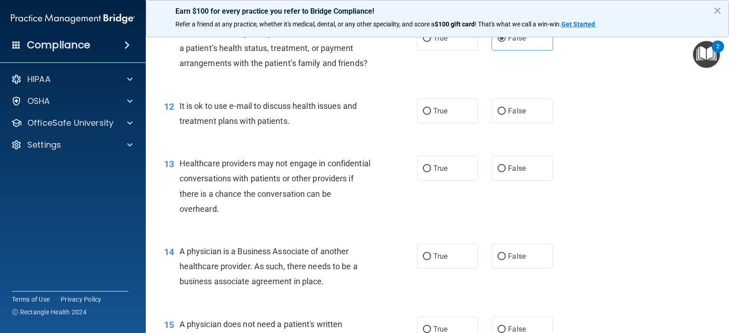
scroll to position [866, 0]
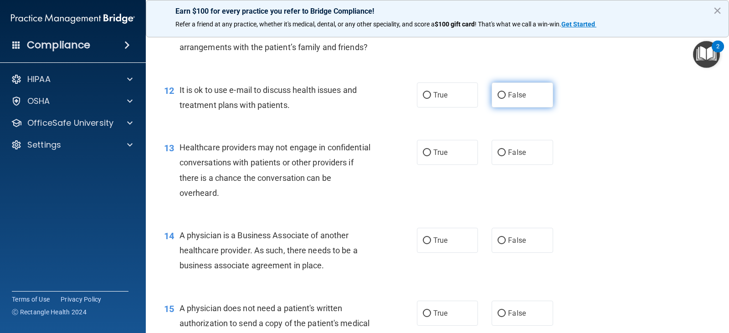
click at [520, 108] on label "False" at bounding box center [522, 94] width 61 height 25
click at [506, 99] on input "False" at bounding box center [502, 95] width 8 height 7
radio input "true"
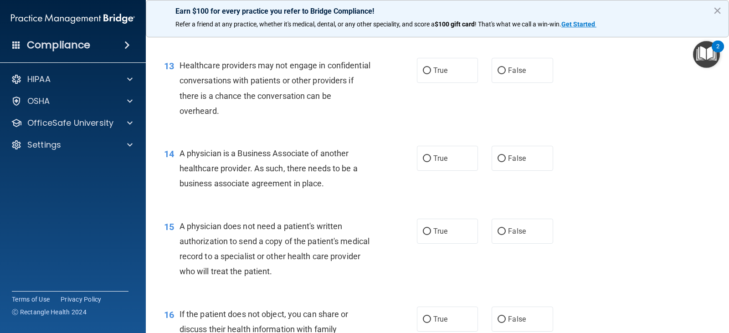
scroll to position [957, 0]
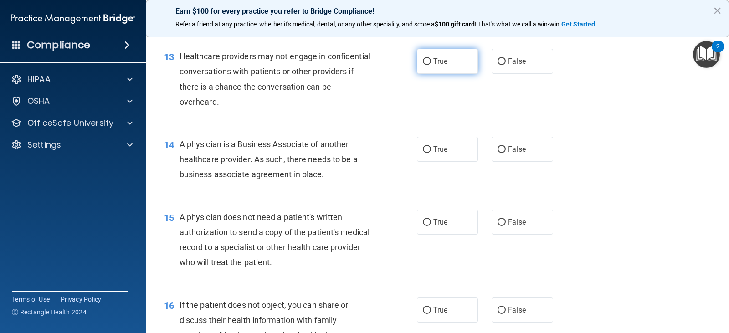
click at [440, 66] on span "True" at bounding box center [440, 61] width 14 height 9
click at [431, 65] on input "True" at bounding box center [427, 61] width 8 height 7
radio input "true"
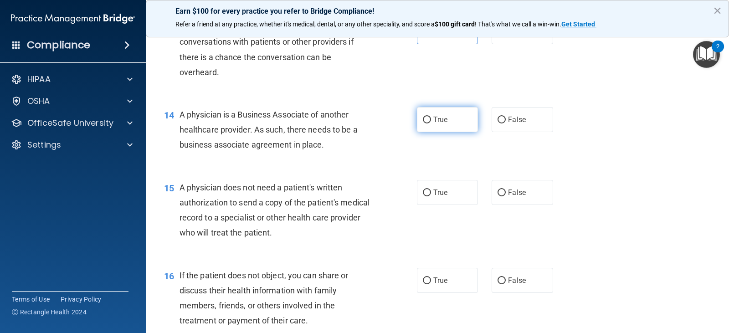
scroll to position [1003, 0]
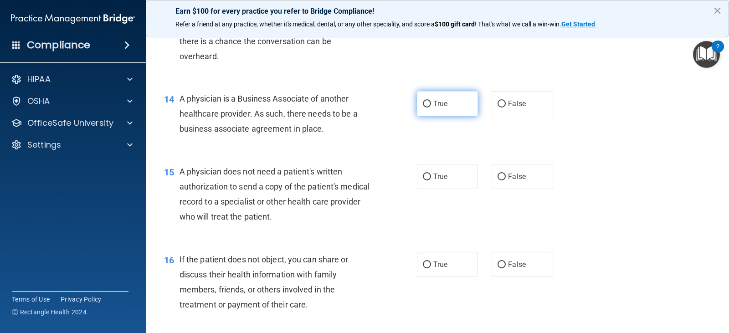
click at [437, 116] on label "True" at bounding box center [447, 103] width 61 height 25
click at [431, 108] on input "True" at bounding box center [427, 104] width 8 height 7
radio input "true"
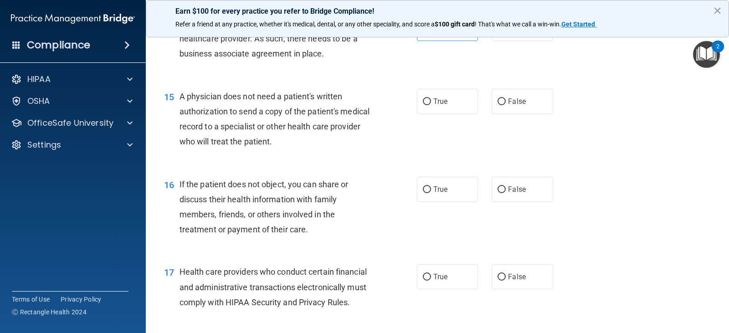
scroll to position [1094, 0]
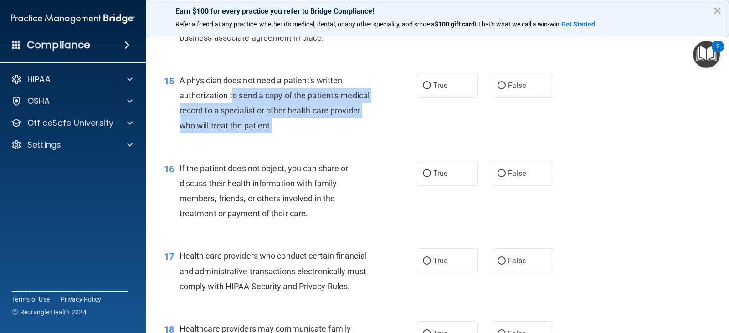
drag, startPoint x: 232, startPoint y: 110, endPoint x: 312, endPoint y: 143, distance: 86.1
click at [312, 134] on div "A physician does not need a patient's written authorization to send a copy of t…" at bounding box center [280, 103] width 200 height 61
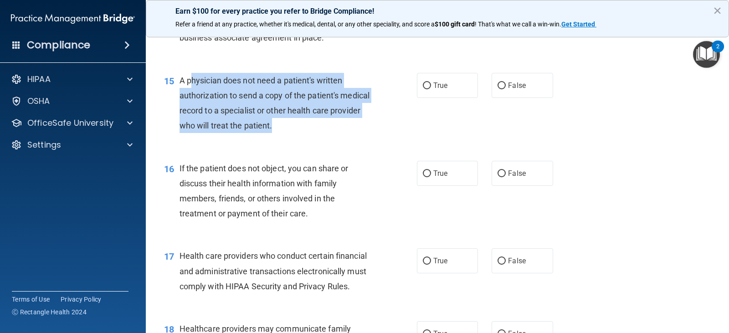
drag, startPoint x: 193, startPoint y: 93, endPoint x: 310, endPoint y: 145, distance: 127.7
click at [310, 134] on div "A physician does not need a patient's written authorization to send a copy of t…" at bounding box center [280, 103] width 200 height 61
click at [317, 134] on div "A physician does not need a patient's written authorization to send a copy of t…" at bounding box center [280, 103] width 200 height 61
drag, startPoint x: 180, startPoint y: 96, endPoint x: 317, endPoint y: 145, distance: 145.2
click at [317, 134] on div "A physician does not need a patient's written authorization to send a copy of t…" at bounding box center [280, 103] width 200 height 61
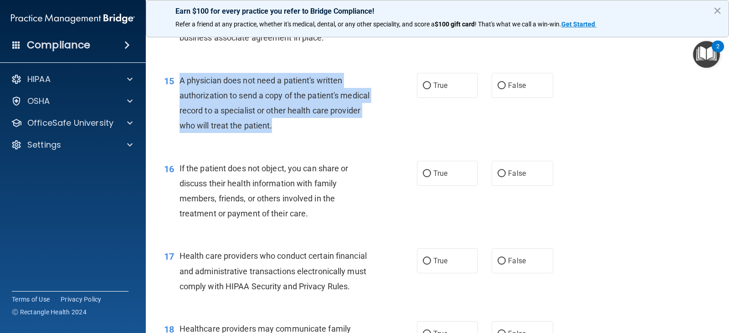
click at [181, 94] on span "A physician does not need a patient's written authorization to send a copy of t…" at bounding box center [275, 103] width 190 height 55
drag, startPoint x: 179, startPoint y: 95, endPoint x: 319, endPoint y: 145, distance: 149.2
click at [319, 138] on div "15 A physician does not need a patient's written authorization to send a copy o…" at bounding box center [290, 105] width 280 height 65
click at [325, 134] on div "A physician does not need a patient's written authorization to send a copy of t…" at bounding box center [280, 103] width 200 height 61
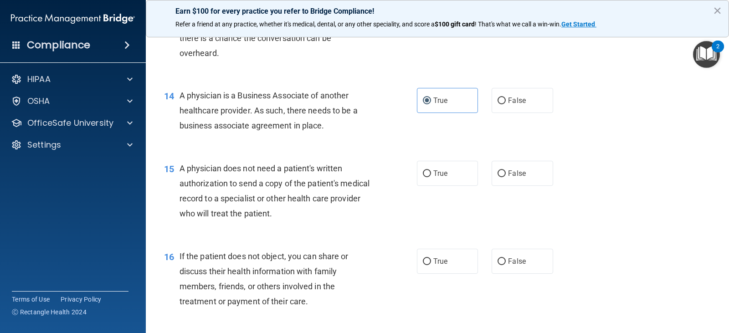
scroll to position [1003, 0]
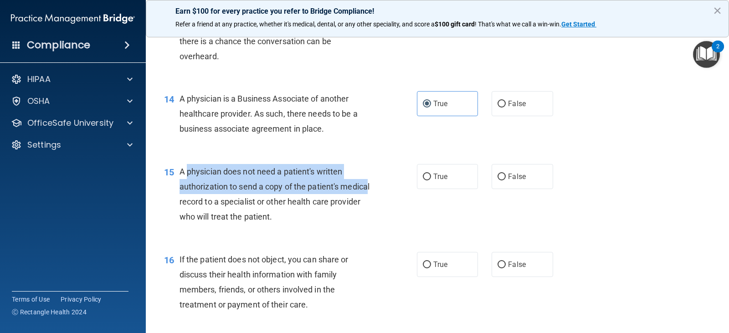
drag, startPoint x: 189, startPoint y: 185, endPoint x: 207, endPoint y: 212, distance: 32.5
click at [207, 212] on span "A physician does not need a patient's written authorization to send a copy of t…" at bounding box center [275, 194] width 190 height 55
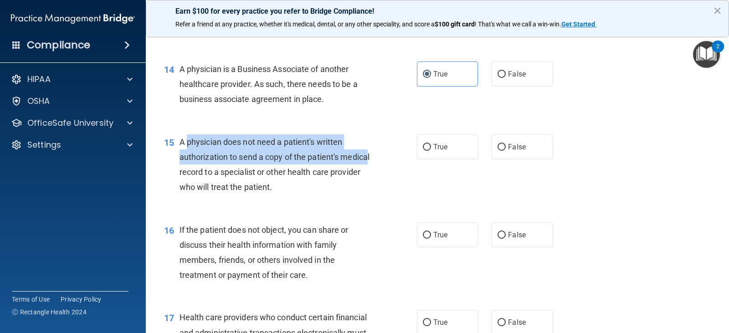
scroll to position [1048, 0]
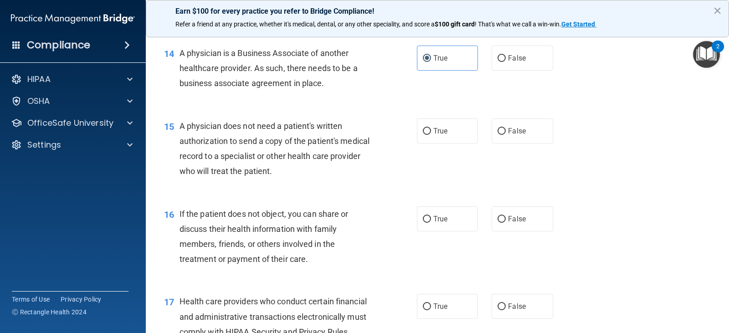
click at [212, 171] on span "A physician does not need a patient's written authorization to send a copy of t…" at bounding box center [275, 148] width 190 height 55
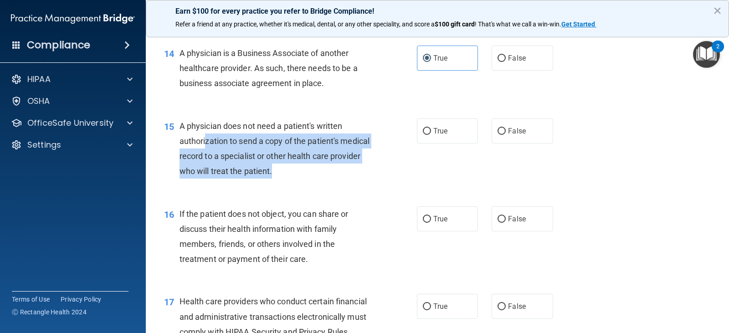
drag, startPoint x: 205, startPoint y: 163, endPoint x: 322, endPoint y: 182, distance: 118.7
click at [322, 179] on div "A physician does not need a patient's written authorization to send a copy of t…" at bounding box center [280, 148] width 200 height 61
click at [323, 179] on div "A physician does not need a patient's written authorization to send a copy of t…" at bounding box center [280, 148] width 200 height 61
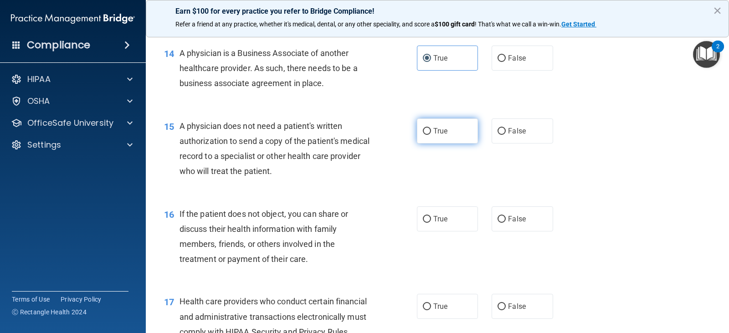
click at [451, 144] on label "True" at bounding box center [447, 130] width 61 height 25
click at [431, 135] on input "True" at bounding box center [427, 131] width 8 height 7
radio input "true"
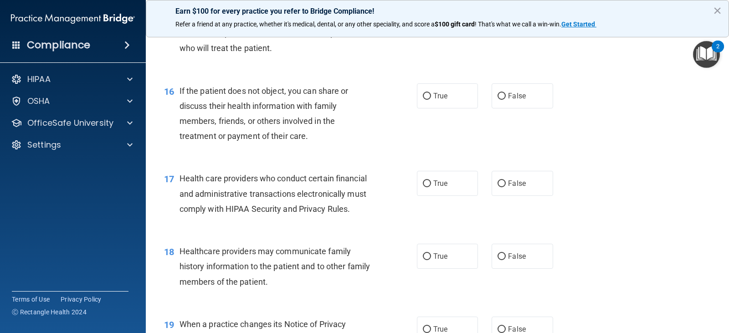
scroll to position [1185, 0]
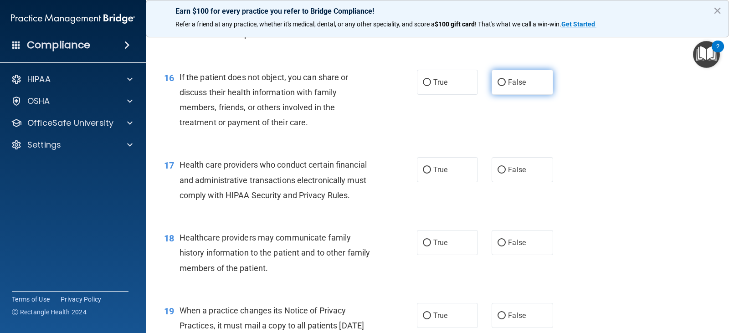
click at [515, 87] on span "False" at bounding box center [517, 82] width 18 height 9
click at [506, 86] on input "False" at bounding box center [502, 82] width 8 height 7
radio input "true"
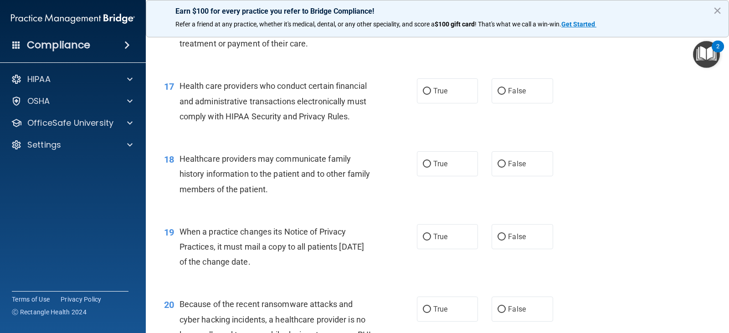
scroll to position [1276, 0]
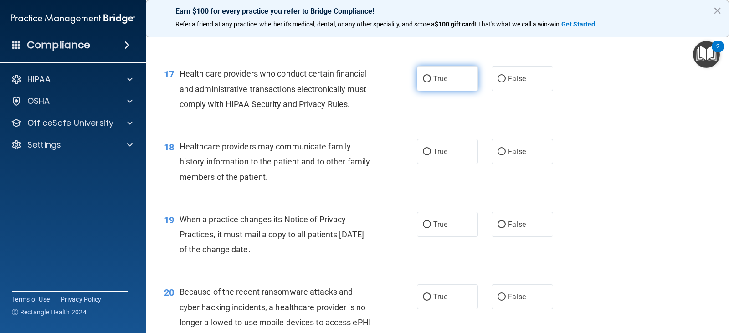
click at [462, 91] on label "True" at bounding box center [447, 78] width 61 height 25
click at [431, 82] on input "True" at bounding box center [427, 79] width 8 height 7
radio input "true"
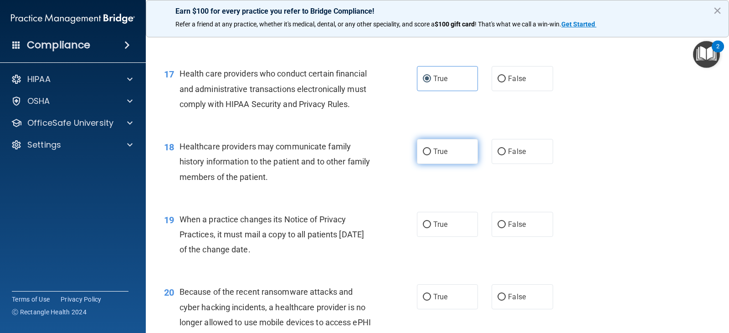
scroll to position [1322, 0]
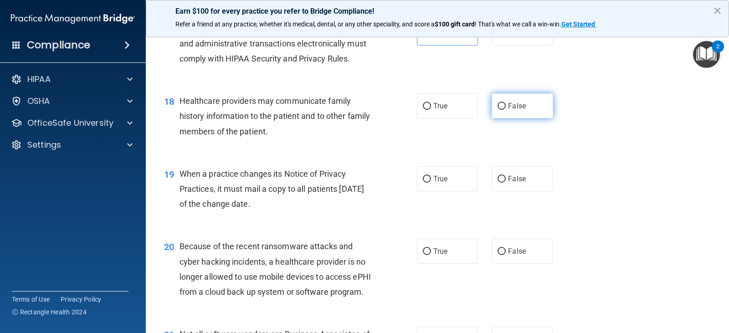
click at [530, 118] on label "False" at bounding box center [522, 105] width 61 height 25
click at [506, 110] on input "False" at bounding box center [502, 106] width 8 height 7
radio input "true"
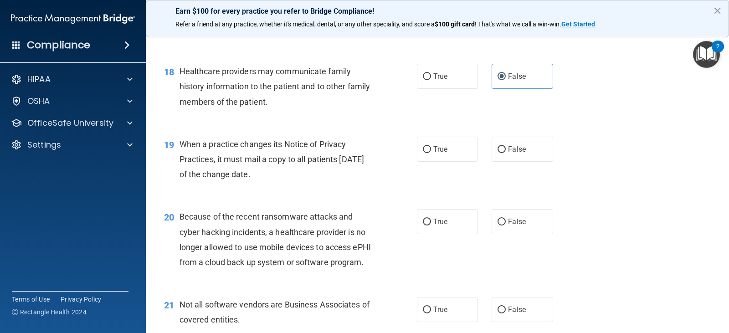
scroll to position [1367, 0]
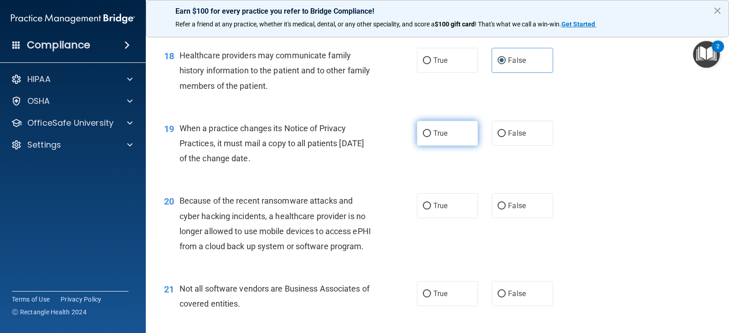
click at [450, 146] on label "True" at bounding box center [447, 133] width 61 height 25
click at [431, 137] on input "True" at bounding box center [427, 133] width 8 height 7
radio input "true"
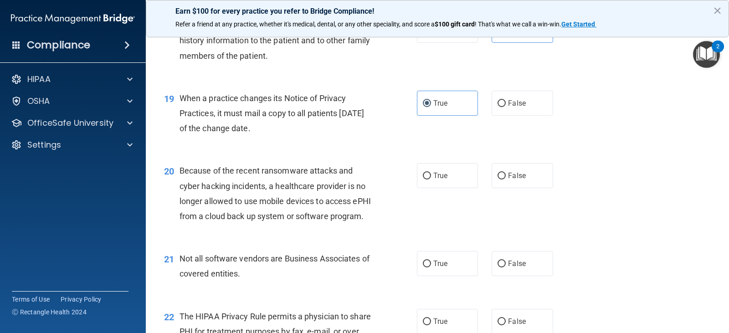
scroll to position [1458, 0]
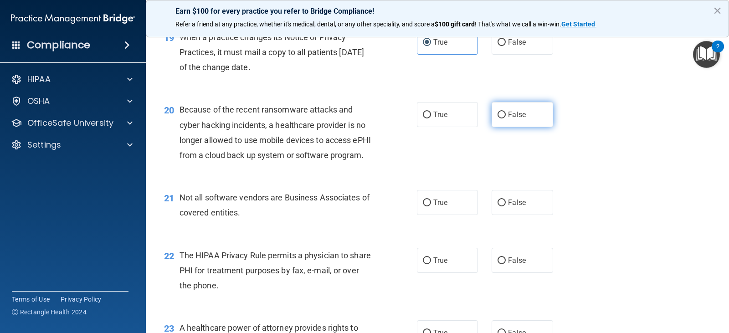
click at [508, 119] on span "False" at bounding box center [517, 114] width 18 height 9
click at [506, 118] on input "False" at bounding box center [502, 115] width 8 height 7
radio input "true"
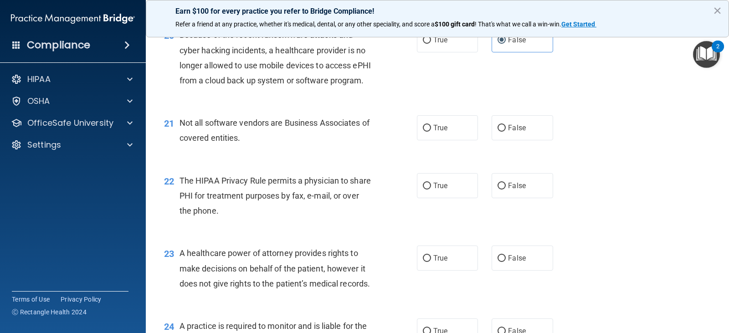
scroll to position [1549, 0]
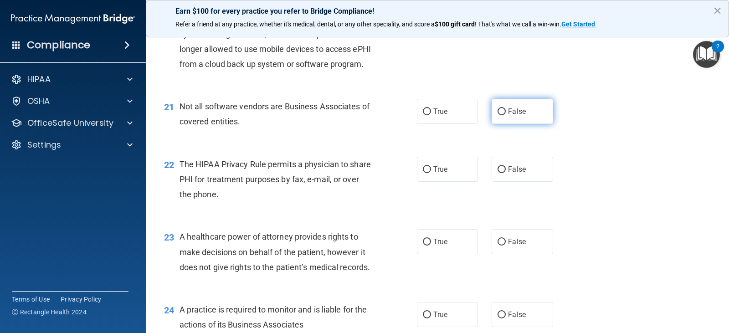
click at [533, 124] on label "False" at bounding box center [522, 111] width 61 height 25
click at [506, 115] on input "False" at bounding box center [502, 111] width 8 height 7
radio input "true"
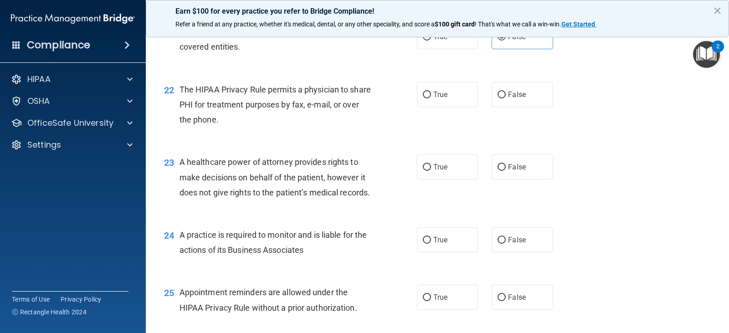
scroll to position [1641, 0]
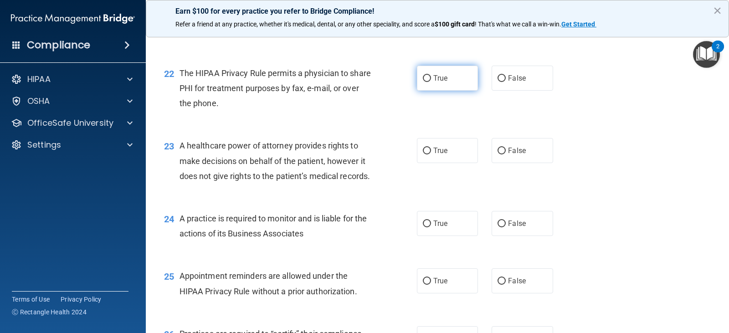
click at [448, 91] on label "True" at bounding box center [447, 78] width 61 height 25
click at [431, 82] on input "True" at bounding box center [427, 78] width 8 height 7
radio input "true"
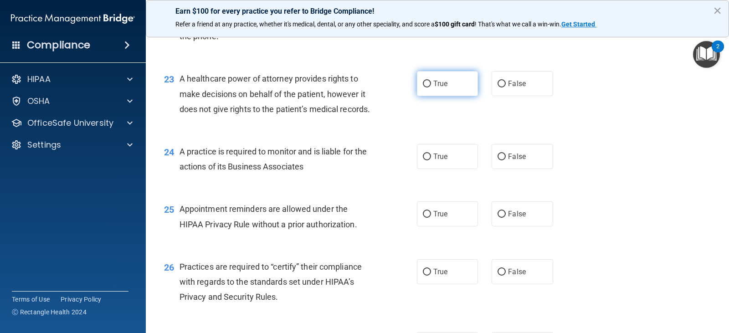
scroll to position [1732, 0]
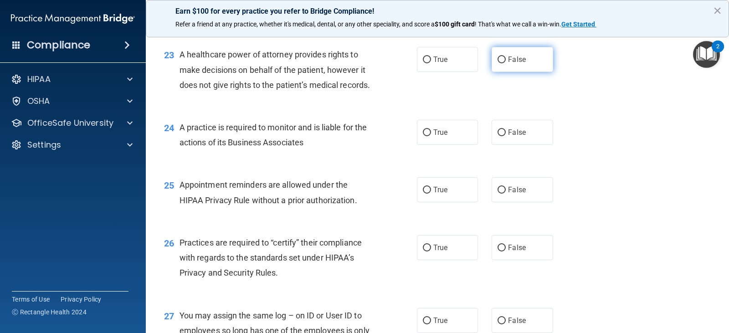
click at [502, 72] on label "False" at bounding box center [522, 59] width 61 height 25
click at [502, 63] on input "False" at bounding box center [502, 60] width 8 height 7
radio input "true"
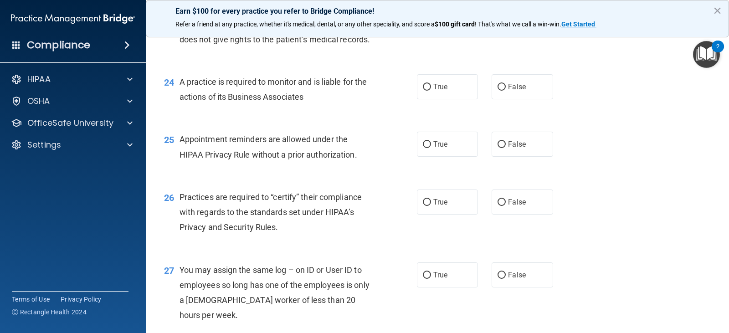
scroll to position [1823, 0]
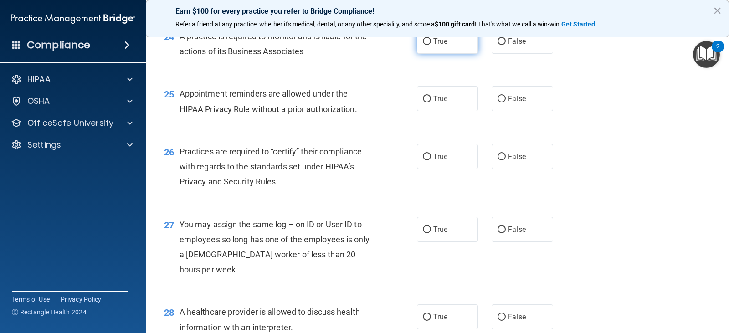
click at [443, 46] on span "True" at bounding box center [440, 41] width 14 height 9
click at [431, 45] on input "True" at bounding box center [427, 41] width 8 height 7
radio input "true"
click at [502, 111] on label "False" at bounding box center [522, 98] width 61 height 25
click at [502, 103] on input "False" at bounding box center [502, 99] width 8 height 7
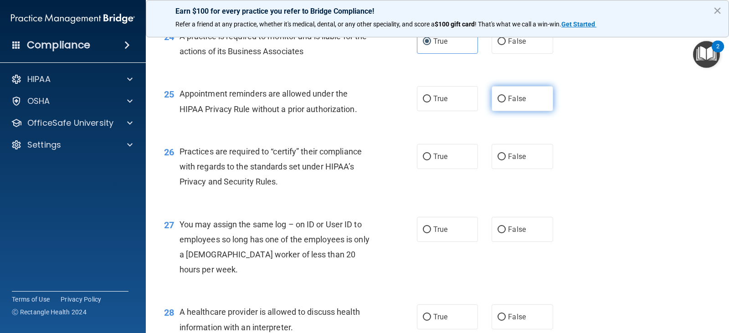
radio input "true"
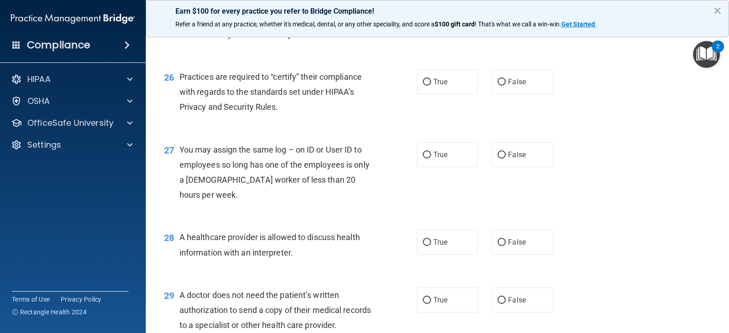
scroll to position [1914, 0]
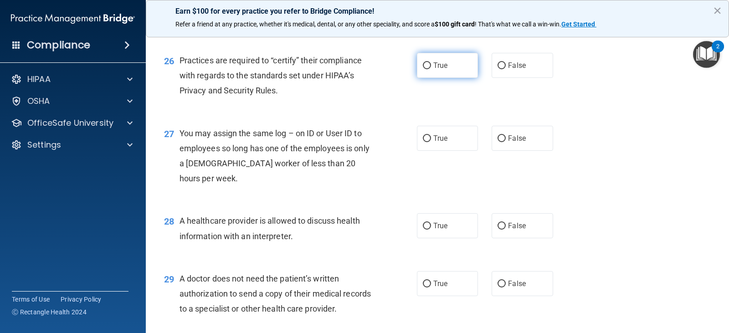
click at [433, 70] on span "True" at bounding box center [440, 65] width 14 height 9
click at [431, 69] on input "True" at bounding box center [427, 65] width 8 height 7
radio input "true"
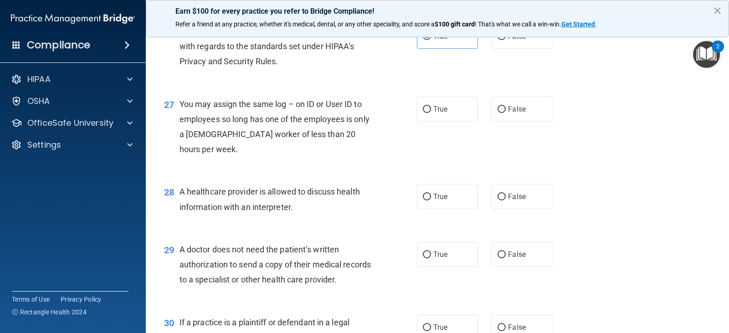
scroll to position [1960, 0]
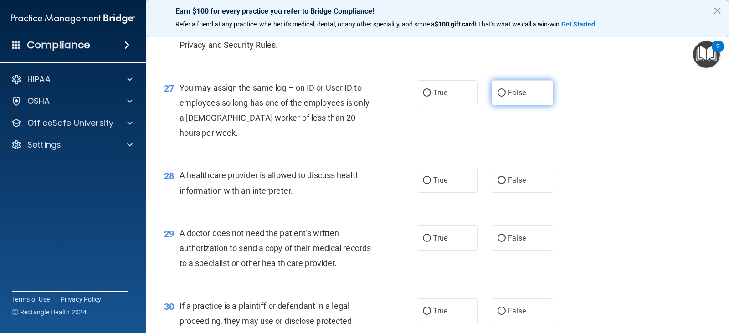
click at [508, 97] on span "False" at bounding box center [517, 92] width 18 height 9
click at [506, 97] on input "False" at bounding box center [502, 93] width 8 height 7
radio input "true"
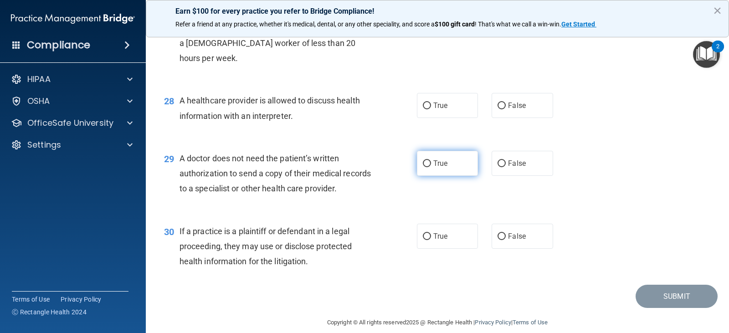
scroll to position [2051, 0]
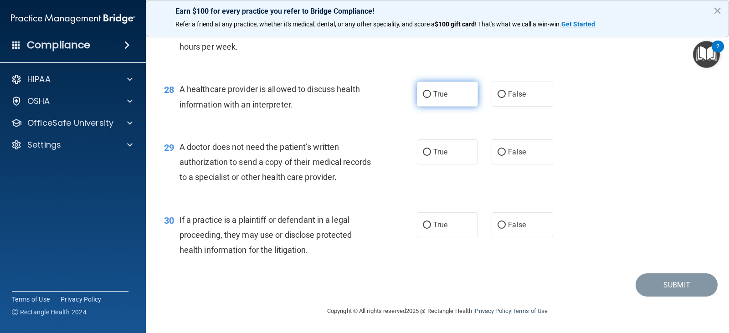
click at [437, 98] on span "True" at bounding box center [440, 94] width 14 height 9
click at [431, 98] on input "True" at bounding box center [427, 94] width 8 height 7
radio input "true"
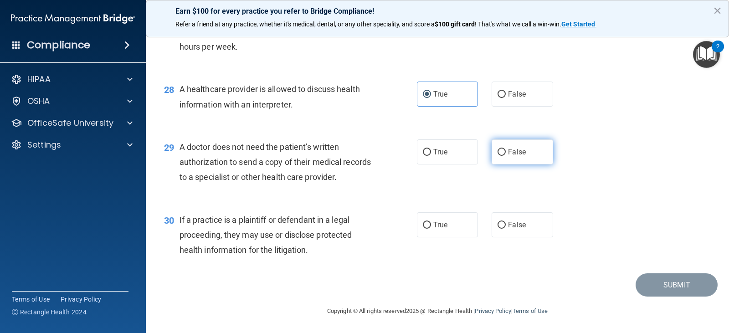
click at [512, 154] on span "False" at bounding box center [517, 152] width 18 height 9
click at [506, 154] on input "False" at bounding box center [502, 152] width 8 height 7
radio input "true"
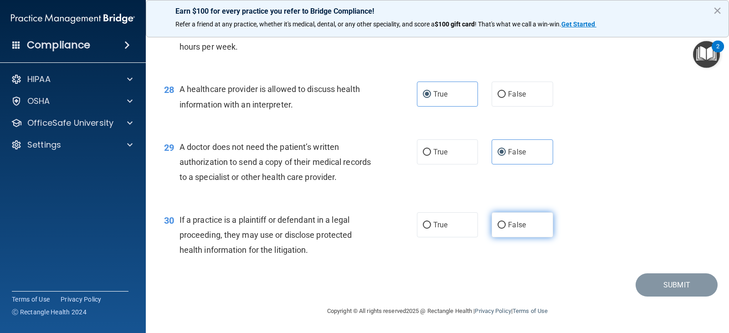
click at [523, 233] on label "False" at bounding box center [522, 224] width 61 height 25
click at [506, 229] on input "False" at bounding box center [502, 225] width 8 height 7
radio input "true"
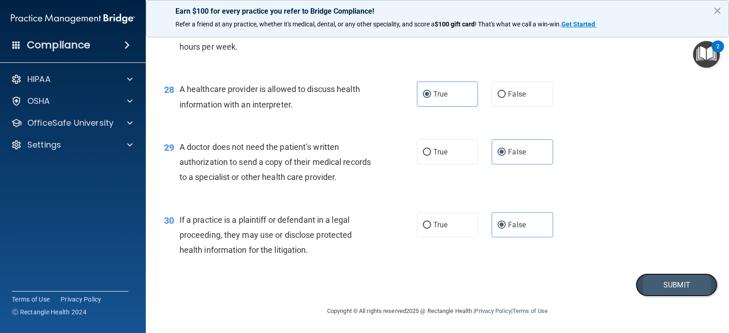
click at [672, 285] on button "Submit" at bounding box center [677, 284] width 82 height 23
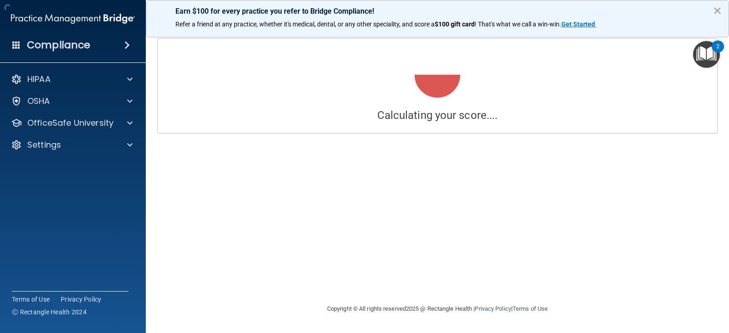
click at [719, 6] on button "×" at bounding box center [717, 10] width 9 height 15
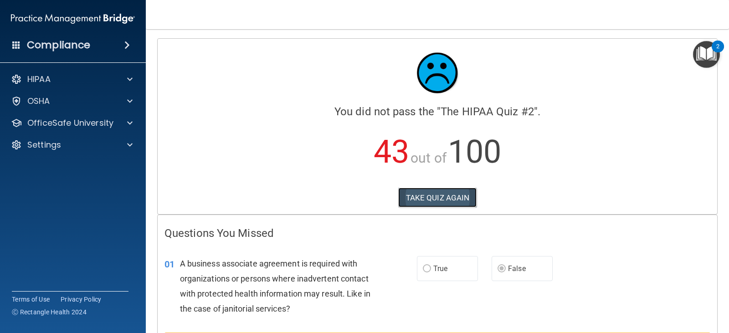
click at [468, 198] on button "TAKE QUIZ AGAIN" at bounding box center [437, 198] width 79 height 20
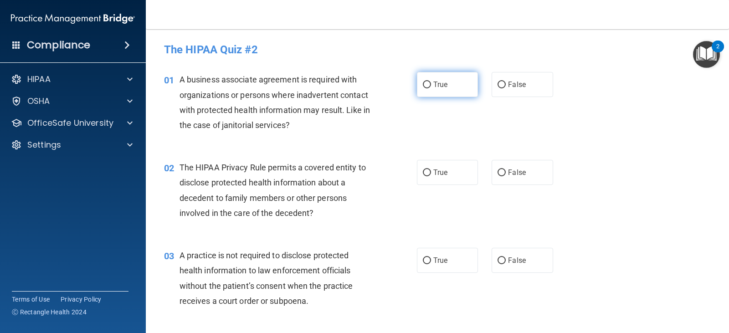
click at [460, 90] on label "True" at bounding box center [447, 84] width 61 height 25
click at [431, 88] on input "True" at bounding box center [427, 85] width 8 height 7
radio input "true"
click at [509, 175] on span "False" at bounding box center [517, 172] width 18 height 9
click at [506, 175] on input "False" at bounding box center [502, 173] width 8 height 7
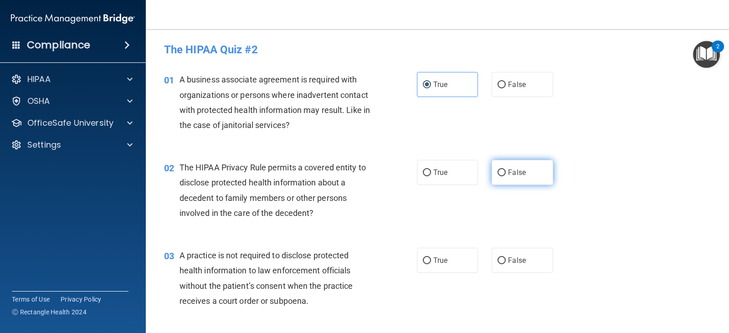
radio input "true"
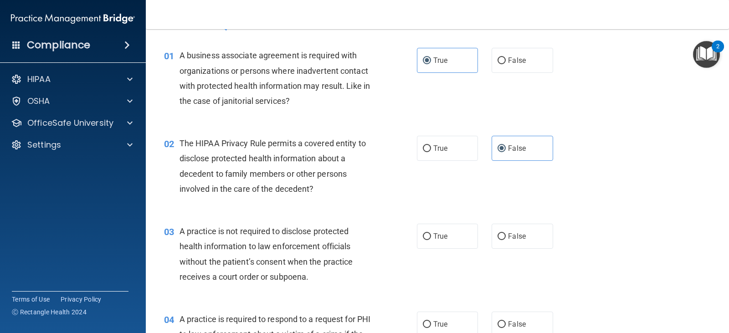
scroll to position [91, 0]
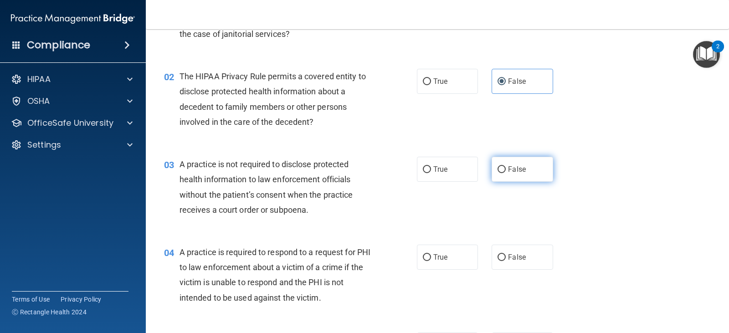
click at [512, 177] on label "False" at bounding box center [522, 169] width 61 height 25
click at [506, 173] on input "False" at bounding box center [502, 169] width 8 height 7
radio input "true"
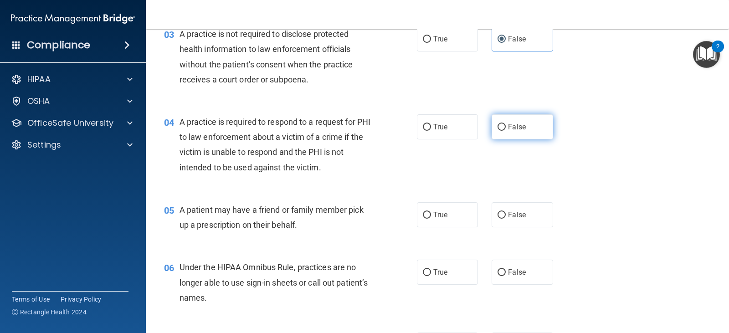
scroll to position [228, 0]
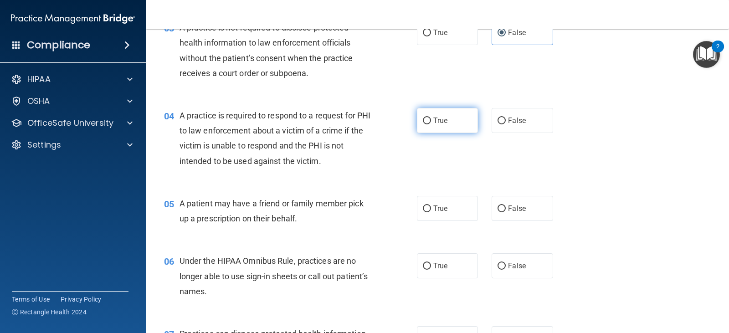
click at [449, 127] on label "True" at bounding box center [447, 120] width 61 height 25
click at [431, 124] on input "True" at bounding box center [427, 121] width 8 height 7
radio input "true"
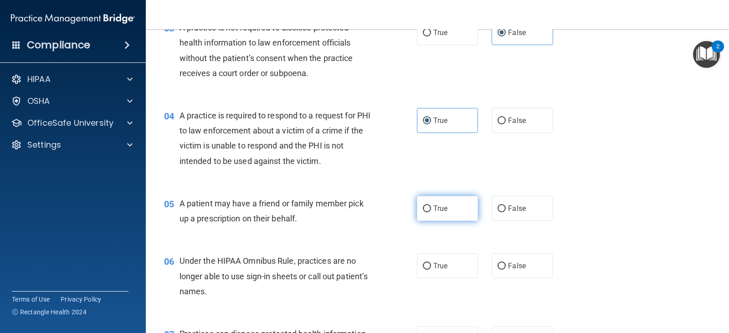
click at [454, 210] on label "True" at bounding box center [447, 208] width 61 height 25
click at [431, 210] on input "True" at bounding box center [427, 209] width 8 height 7
radio input "true"
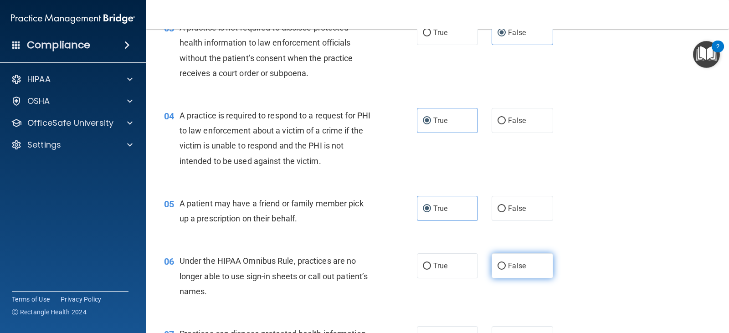
click at [515, 265] on span "False" at bounding box center [517, 266] width 18 height 9
click at [506, 265] on input "False" at bounding box center [502, 266] width 8 height 7
radio input "true"
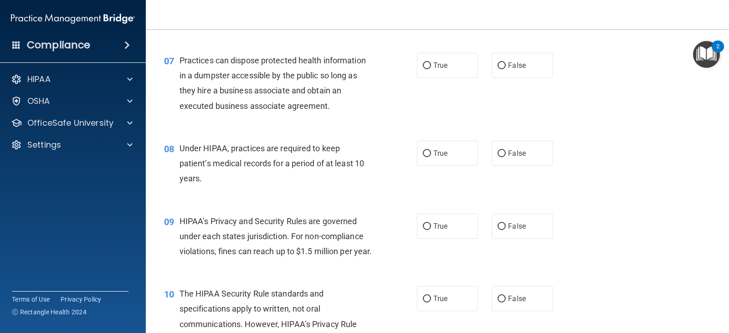
scroll to position [456, 0]
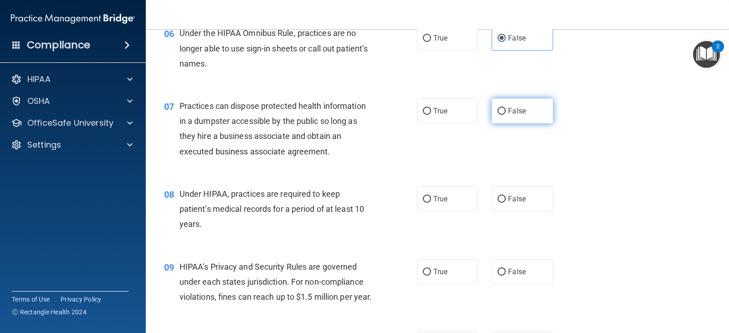
click at [530, 110] on label "False" at bounding box center [522, 110] width 61 height 25
click at [506, 110] on input "False" at bounding box center [502, 111] width 8 height 7
radio input "true"
click at [516, 203] on span "False" at bounding box center [517, 199] width 18 height 9
click at [506, 203] on input "False" at bounding box center [502, 199] width 8 height 7
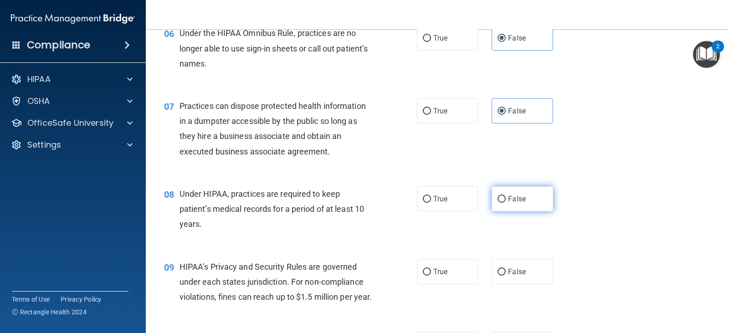
radio input "true"
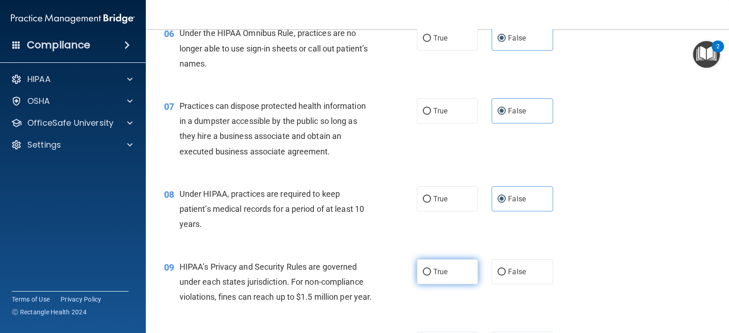
click at [452, 260] on label "True" at bounding box center [447, 271] width 61 height 25
click at [431, 269] on input "True" at bounding box center [427, 272] width 8 height 7
radio input "true"
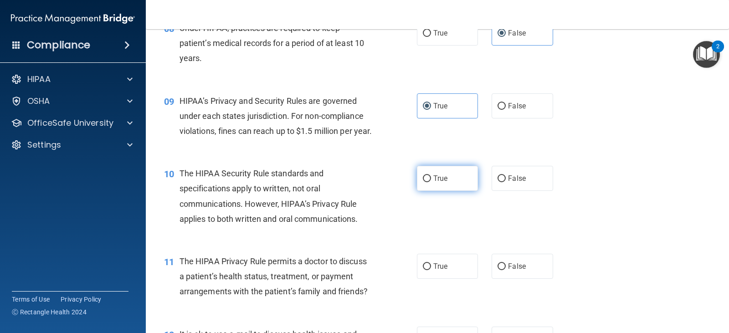
scroll to position [638, 0]
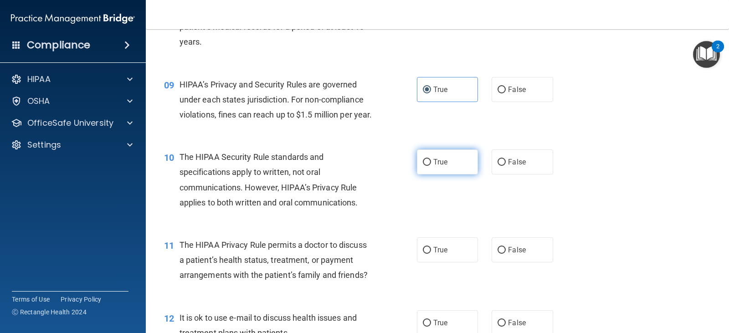
click at [440, 174] on label "True" at bounding box center [447, 161] width 61 height 25
click at [431, 166] on input "True" at bounding box center [427, 162] width 8 height 7
radio input "true"
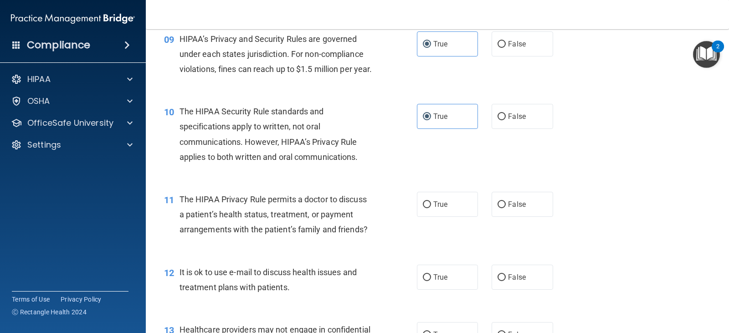
scroll to position [729, 0]
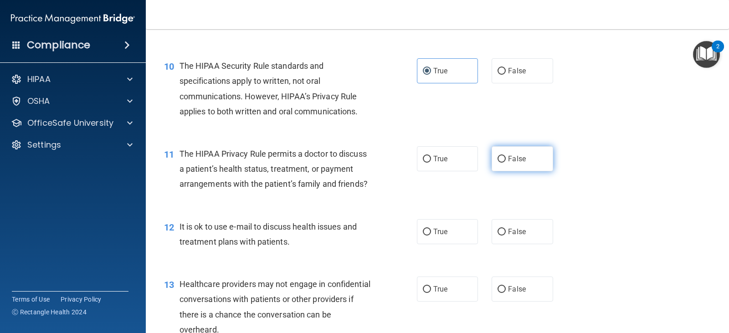
click at [527, 171] on label "False" at bounding box center [522, 158] width 61 height 25
click at [506, 163] on input "False" at bounding box center [502, 159] width 8 height 7
radio input "true"
click at [527, 171] on label "False" at bounding box center [522, 158] width 61 height 25
click at [506, 163] on input "False" at bounding box center [502, 159] width 8 height 7
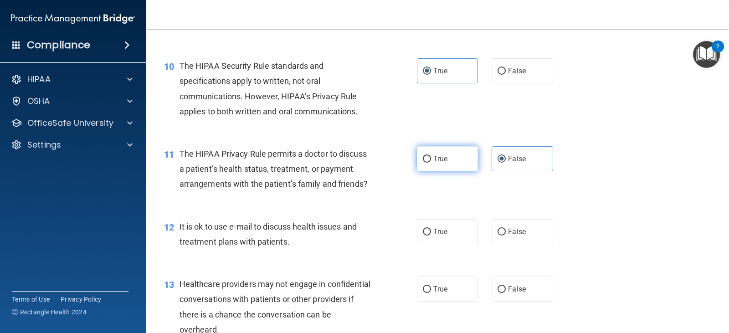
click at [450, 171] on label "True" at bounding box center [447, 158] width 61 height 25
click at [431, 163] on input "True" at bounding box center [427, 159] width 8 height 7
radio input "true"
radio input "false"
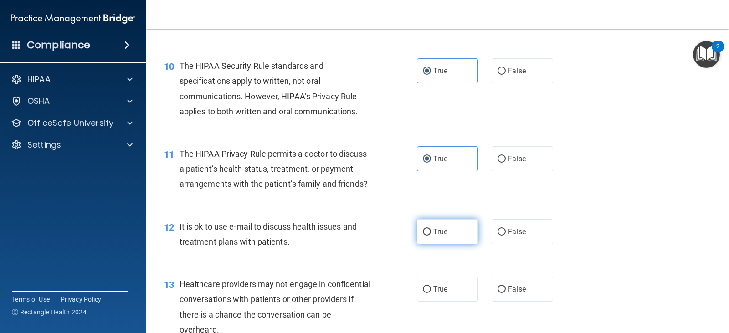
click at [437, 244] on label "True" at bounding box center [447, 231] width 61 height 25
click at [431, 236] on input "True" at bounding box center [427, 232] width 8 height 7
radio input "true"
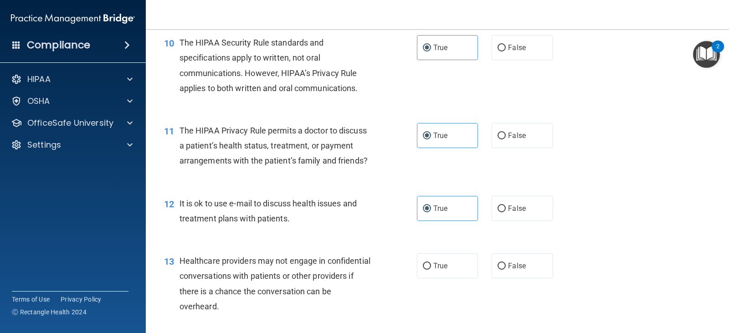
scroll to position [775, 0]
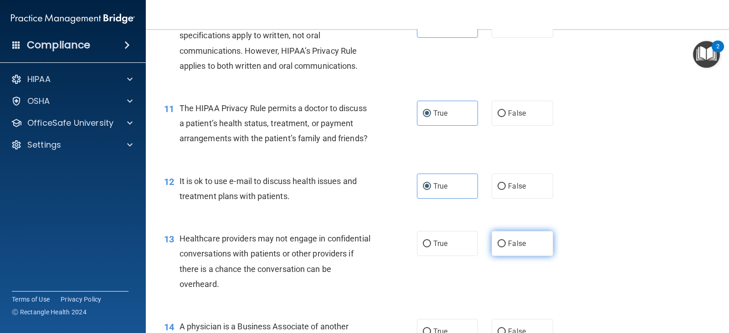
click at [508, 248] on span "False" at bounding box center [517, 243] width 18 height 9
click at [504, 247] on input "False" at bounding box center [502, 244] width 8 height 7
radio input "true"
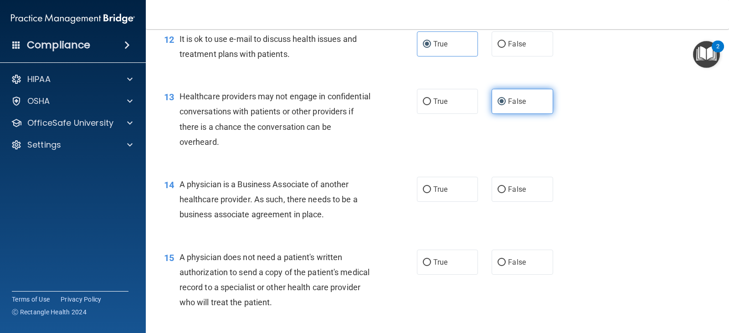
scroll to position [957, 0]
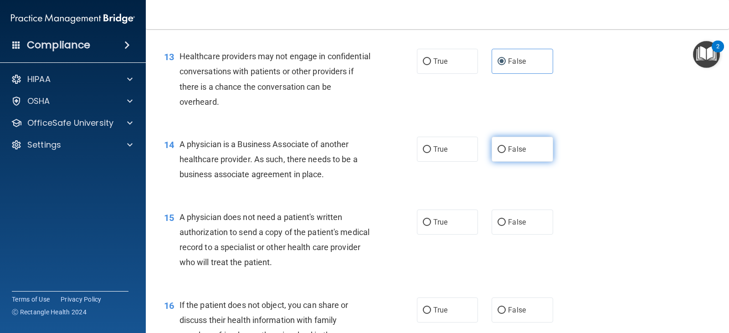
click at [518, 162] on label "False" at bounding box center [522, 149] width 61 height 25
click at [506, 153] on input "False" at bounding box center [502, 149] width 8 height 7
radio input "true"
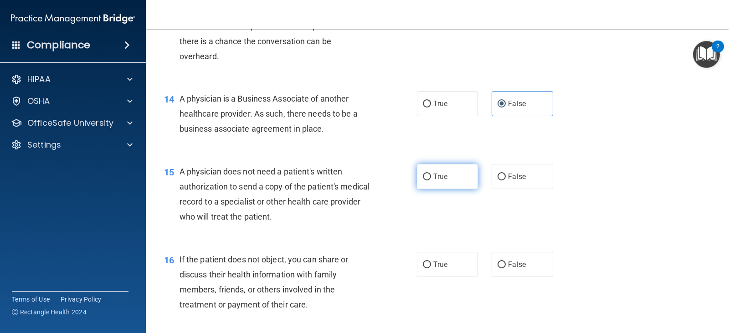
click at [433, 189] on label "True" at bounding box center [447, 176] width 61 height 25
click at [431, 180] on input "True" at bounding box center [427, 177] width 8 height 7
radio input "true"
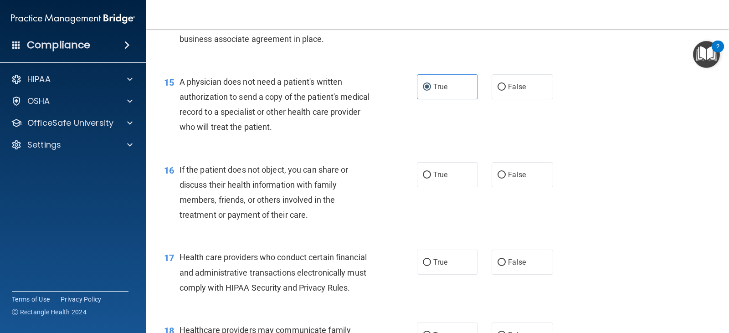
scroll to position [1094, 0]
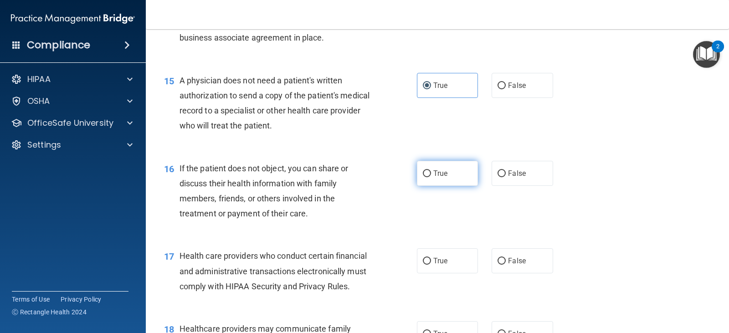
click at [458, 186] on label "True" at bounding box center [447, 173] width 61 height 25
click at [431, 177] on input "True" at bounding box center [427, 173] width 8 height 7
radio input "true"
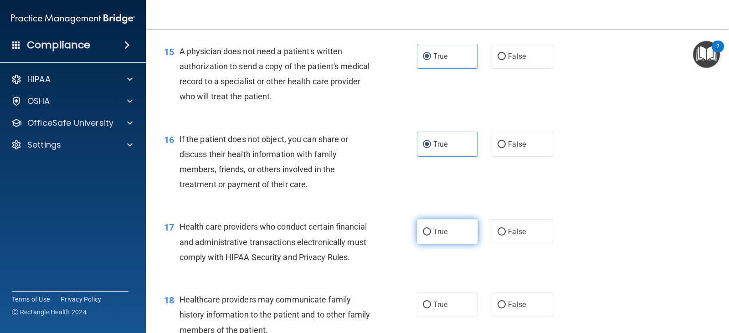
scroll to position [1139, 0]
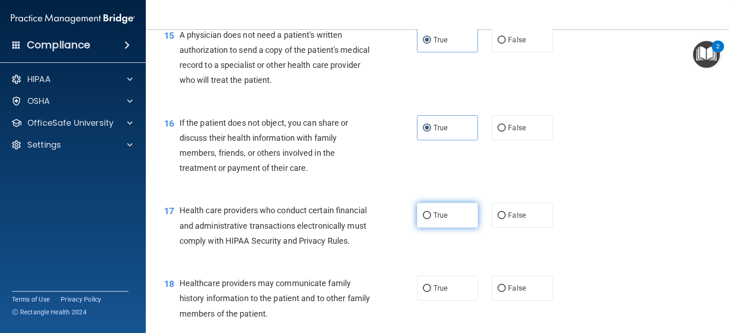
click at [441, 220] on span "True" at bounding box center [440, 215] width 14 height 9
click at [431, 219] on input "True" at bounding box center [427, 215] width 8 height 7
radio input "true"
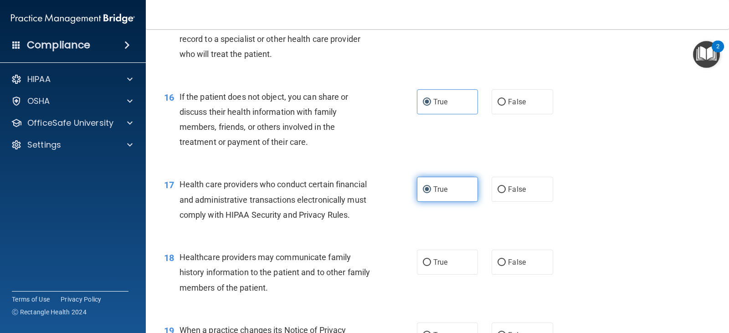
scroll to position [1230, 0]
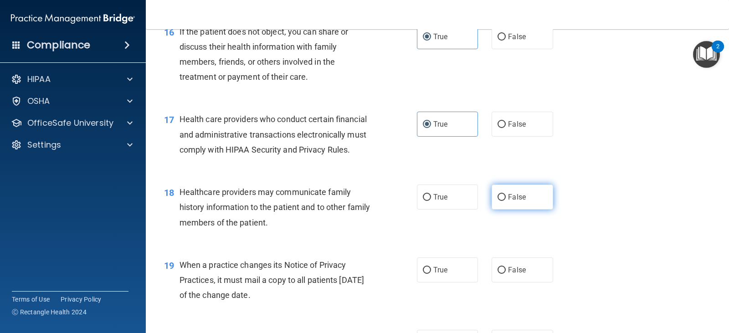
click at [501, 201] on input "False" at bounding box center [502, 197] width 8 height 7
radio input "true"
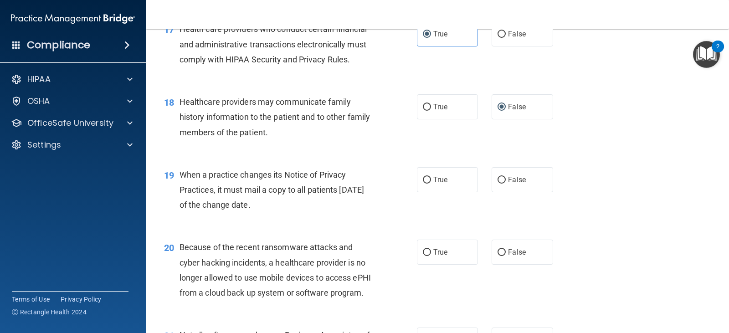
scroll to position [1322, 0]
click at [508, 183] on span "False" at bounding box center [517, 179] width 18 height 9
click at [506, 183] on input "False" at bounding box center [502, 179] width 8 height 7
radio input "true"
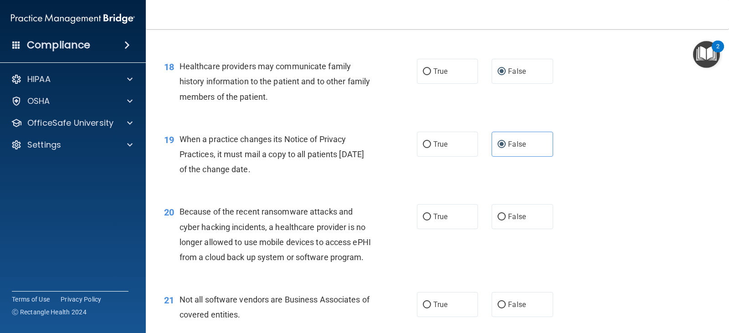
scroll to position [1458, 0]
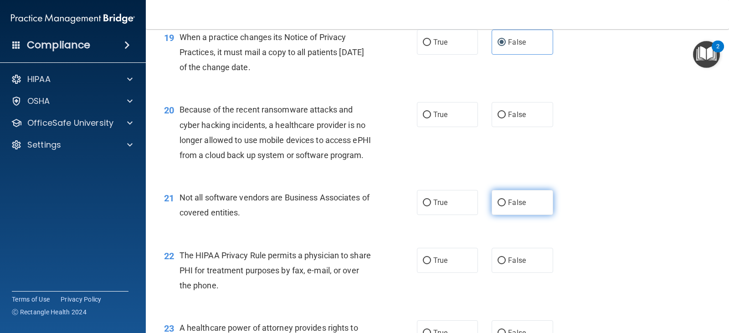
click at [508, 207] on span "False" at bounding box center [517, 202] width 18 height 9
click at [506, 206] on input "False" at bounding box center [502, 203] width 8 height 7
radio input "true"
click at [463, 215] on label "True" at bounding box center [447, 202] width 61 height 25
click at [431, 206] on input "True" at bounding box center [427, 203] width 8 height 7
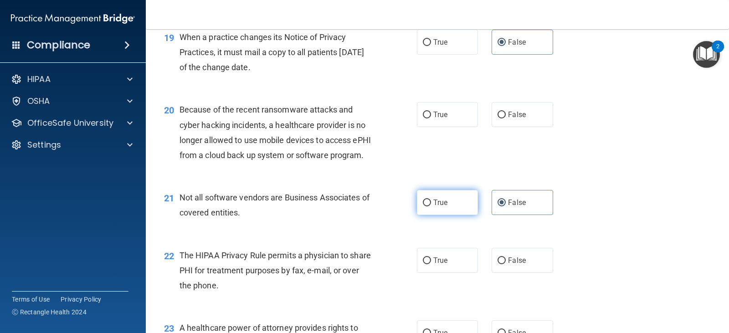
radio input "true"
radio input "false"
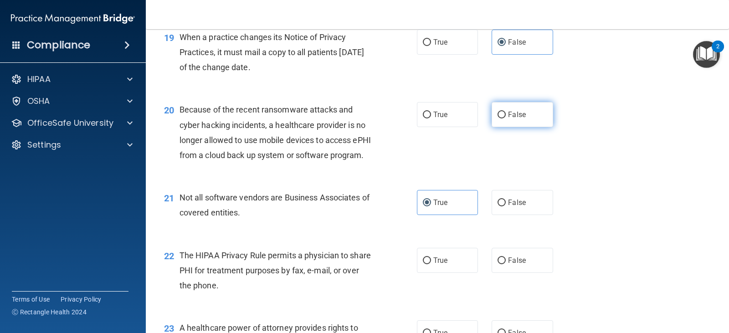
click at [508, 119] on span "False" at bounding box center [517, 114] width 18 height 9
click at [504, 118] on input "False" at bounding box center [502, 115] width 8 height 7
radio input "true"
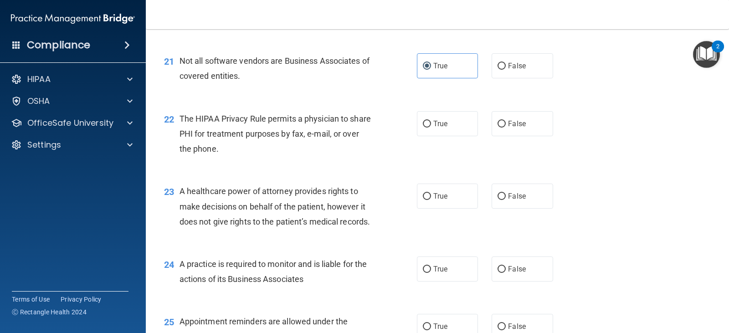
scroll to position [1641, 0]
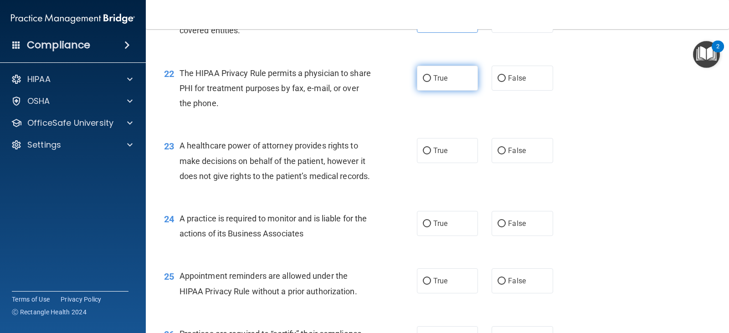
click at [463, 91] on label "True" at bounding box center [447, 78] width 61 height 25
click at [431, 82] on input "True" at bounding box center [427, 78] width 8 height 7
radio input "true"
click at [527, 91] on label "False" at bounding box center [522, 78] width 61 height 25
click at [506, 82] on input "False" at bounding box center [502, 78] width 8 height 7
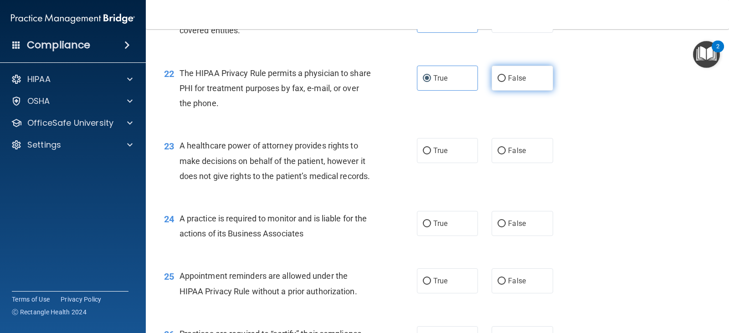
radio input "true"
radio input "false"
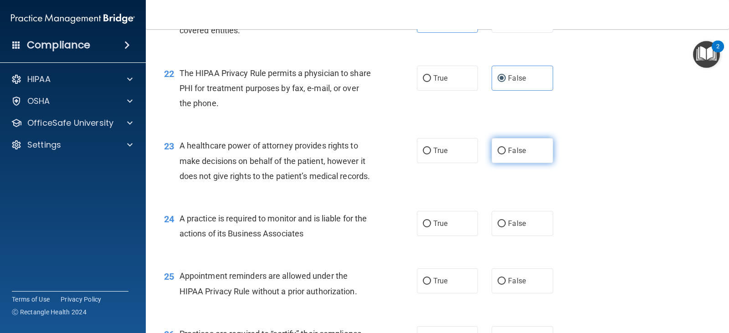
click at [503, 163] on label "False" at bounding box center [522, 150] width 61 height 25
click at [503, 154] on input "False" at bounding box center [502, 151] width 8 height 7
radio input "true"
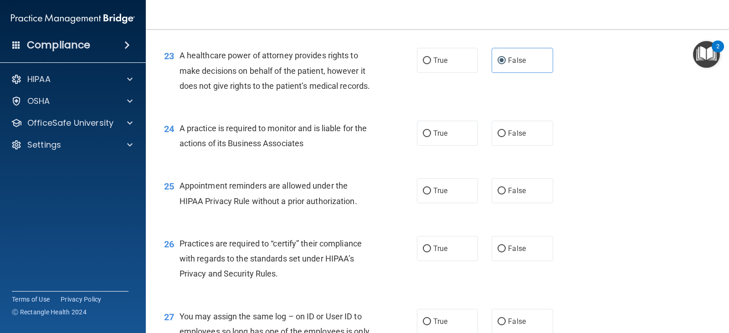
scroll to position [1732, 0]
click at [520, 145] on label "False" at bounding box center [522, 132] width 61 height 25
click at [506, 136] on input "False" at bounding box center [502, 132] width 8 height 7
radio input "true"
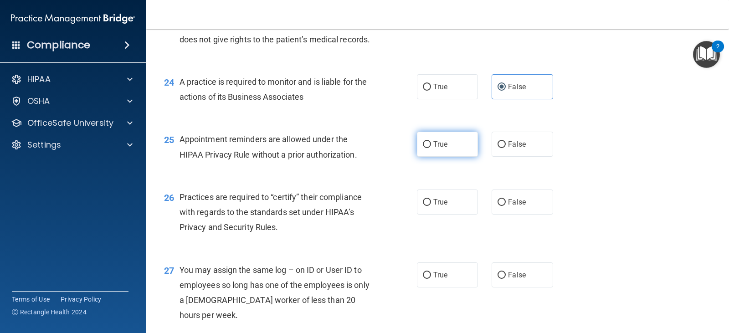
click at [451, 157] on label "True" at bounding box center [447, 144] width 61 height 25
click at [431, 148] on input "True" at bounding box center [427, 144] width 8 height 7
radio input "true"
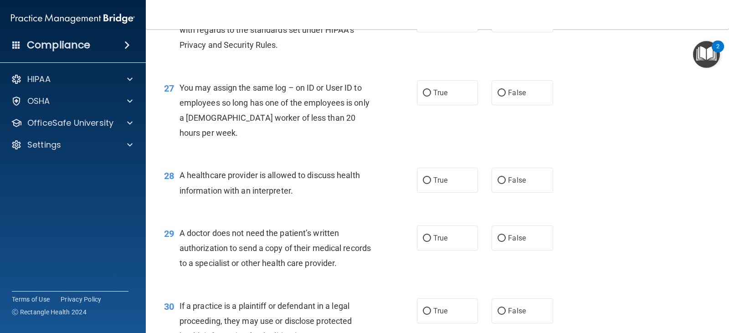
scroll to position [1868, 0]
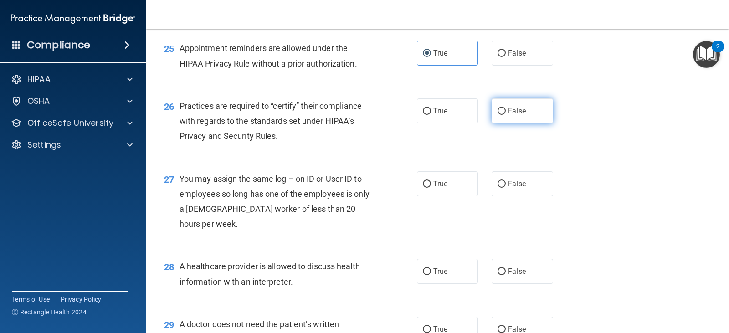
click at [514, 124] on label "False" at bounding box center [522, 110] width 61 height 25
click at [506, 115] on input "False" at bounding box center [502, 111] width 8 height 7
radio input "true"
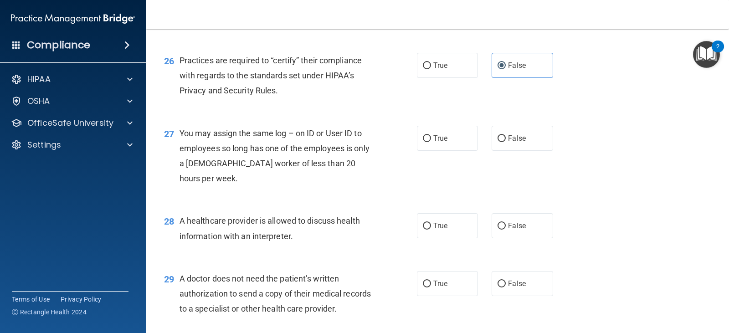
scroll to position [1960, 0]
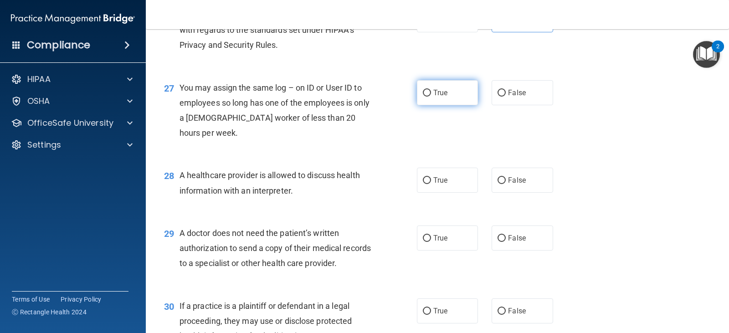
click at [449, 105] on label "True" at bounding box center [447, 92] width 61 height 25
click at [431, 97] on input "True" at bounding box center [427, 93] width 8 height 7
radio input "true"
click at [511, 105] on label "False" at bounding box center [522, 92] width 61 height 25
click at [506, 97] on input "False" at bounding box center [502, 93] width 8 height 7
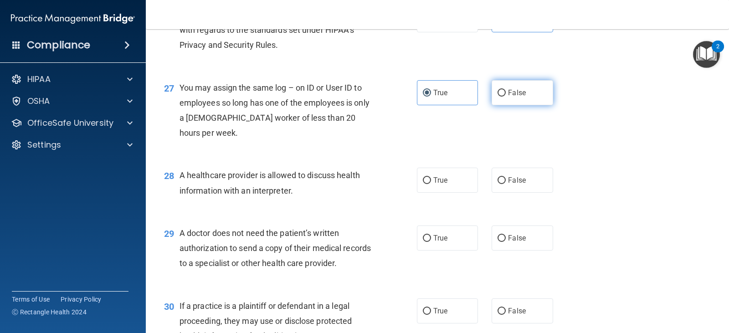
radio input "true"
radio input "false"
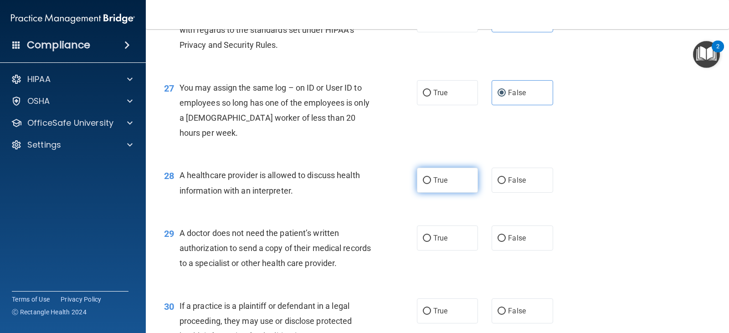
click at [464, 193] on label "True" at bounding box center [447, 180] width 61 height 25
click at [431, 184] on input "True" at bounding box center [427, 180] width 8 height 7
radio input "true"
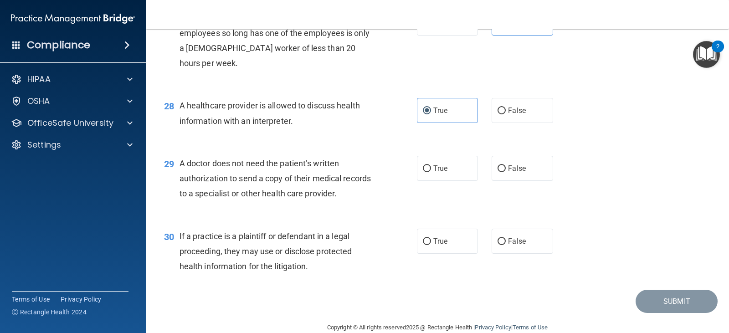
scroll to position [2051, 0]
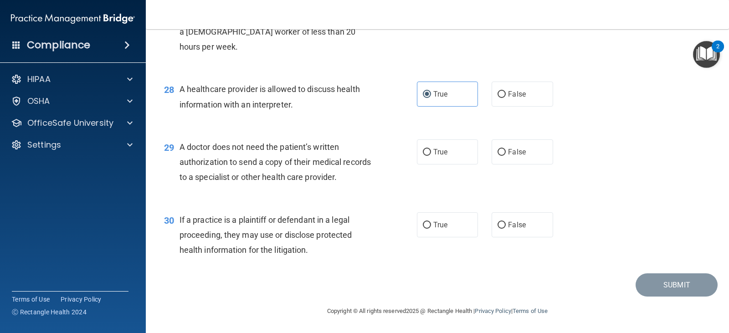
drag, startPoint x: 444, startPoint y: 200, endPoint x: 447, endPoint y: 207, distance: 8.1
click at [444, 165] on label "True" at bounding box center [447, 151] width 61 height 25
click at [431, 156] on input "True" at bounding box center [427, 152] width 8 height 7
radio input "true"
drag, startPoint x: 449, startPoint y: 259, endPoint x: 478, endPoint y: 267, distance: 29.7
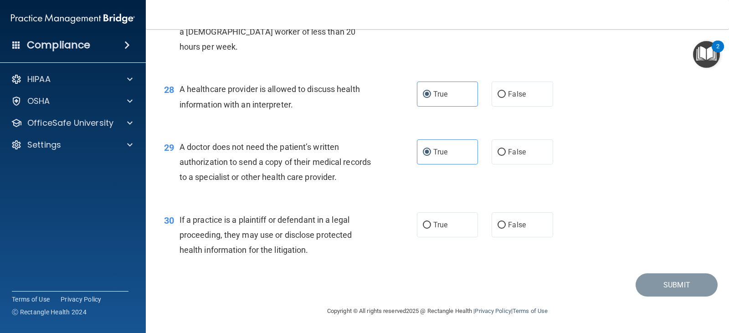
click at [450, 237] on label "True" at bounding box center [447, 224] width 61 height 25
click at [431, 229] on input "True" at bounding box center [427, 225] width 8 height 7
radio input "true"
click at [677, 284] on button "Submit" at bounding box center [677, 284] width 82 height 23
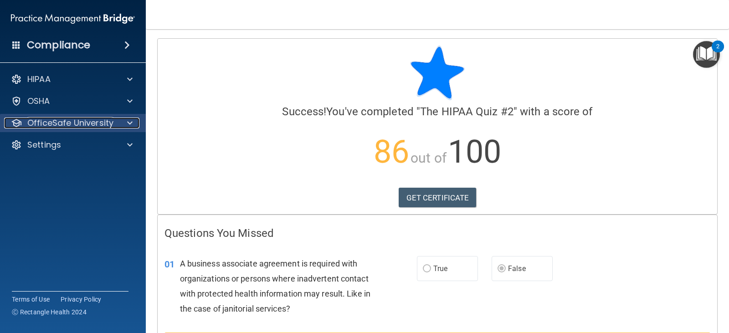
click at [70, 126] on p "OfficeSafe University" at bounding box center [70, 123] width 86 height 11
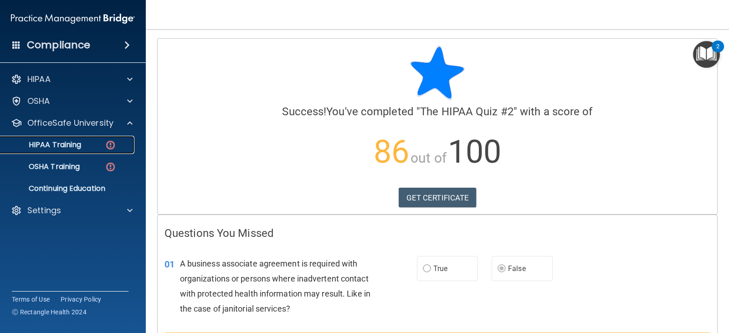
click at [66, 146] on p "HIPAA Training" at bounding box center [43, 144] width 75 height 9
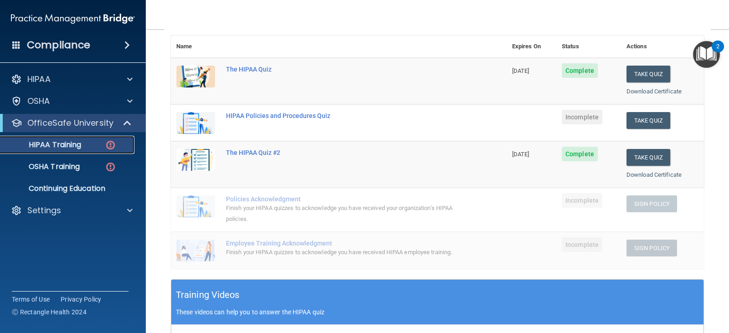
scroll to position [91, 0]
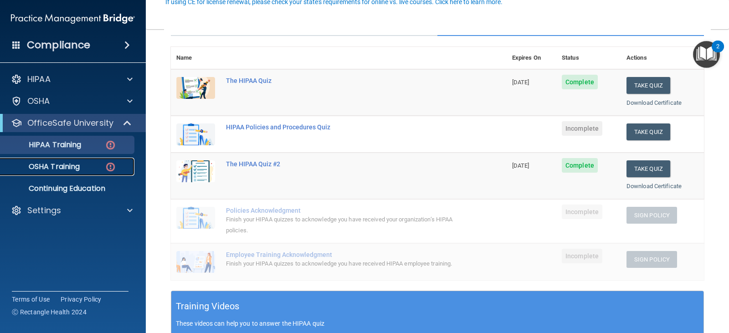
click at [64, 165] on p "OSHA Training" at bounding box center [43, 166] width 74 height 9
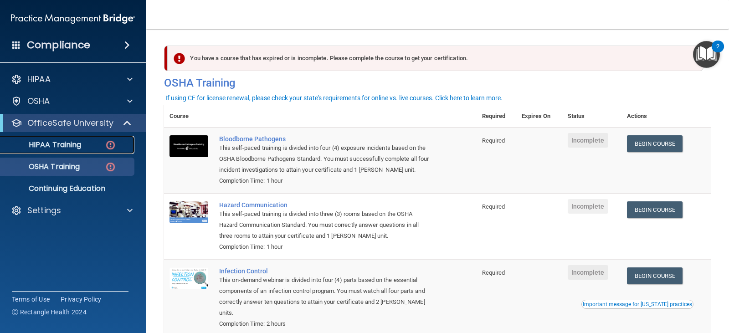
click at [57, 149] on p "HIPAA Training" at bounding box center [43, 144] width 75 height 9
